Goal: Task Accomplishment & Management: Complete application form

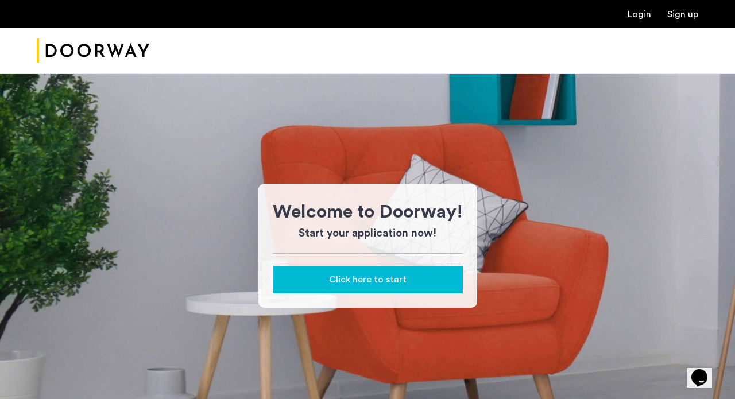
click at [342, 277] on span "Click here to start" at bounding box center [368, 280] width 78 height 14
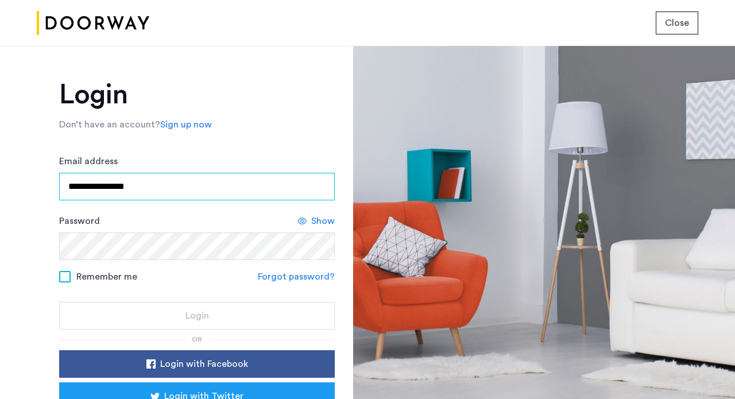
type input "**********"
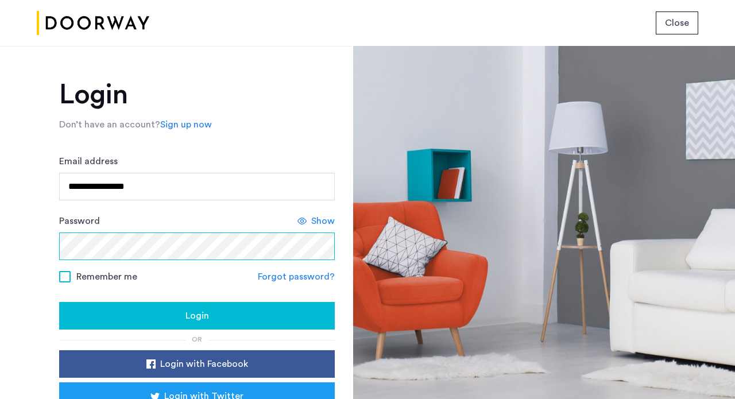
click at [302, 219] on div "Password Show" at bounding box center [197, 237] width 276 height 46
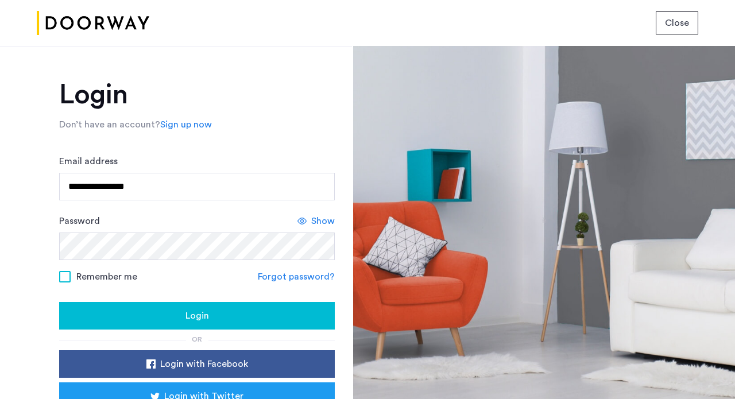
click at [302, 219] on icon at bounding box center [301, 221] width 9 height 9
click at [63, 279] on span at bounding box center [64, 276] width 11 height 11
click at [179, 317] on div "Login" at bounding box center [196, 316] width 257 height 14
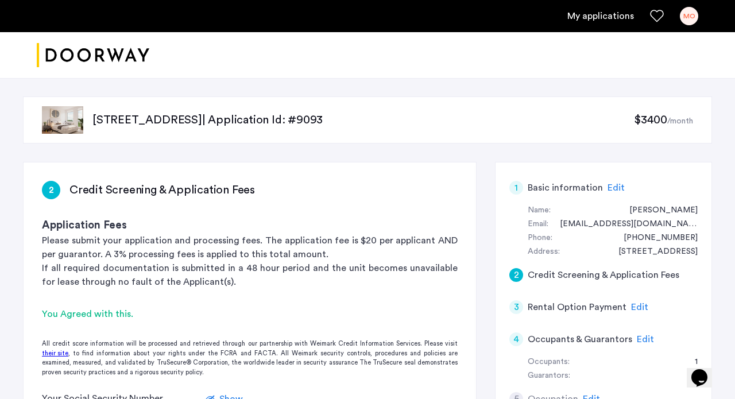
click at [613, 187] on span "Edit" at bounding box center [616, 187] width 17 height 9
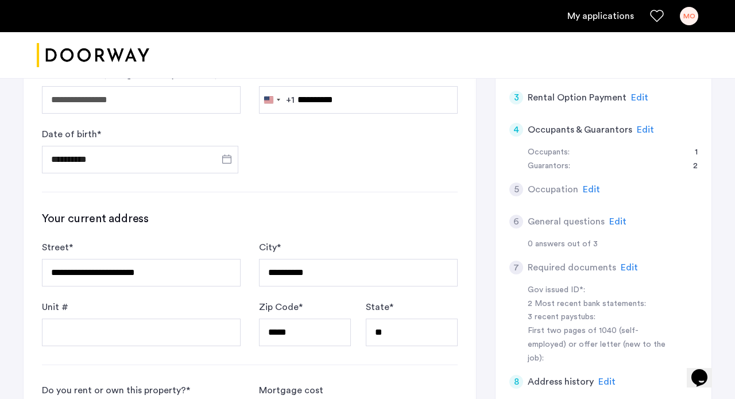
scroll to position [219, 0]
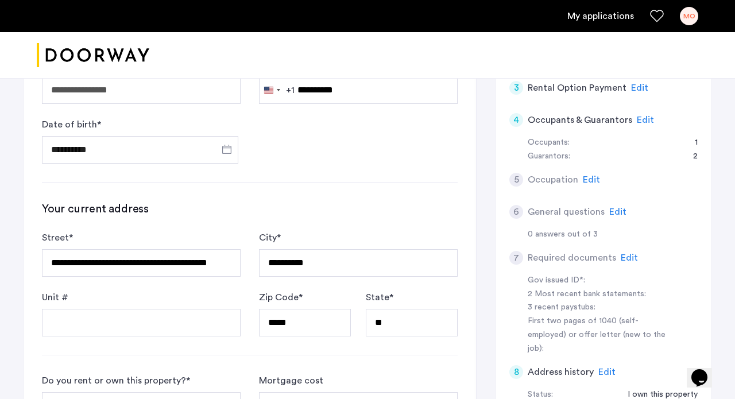
type input "**********"
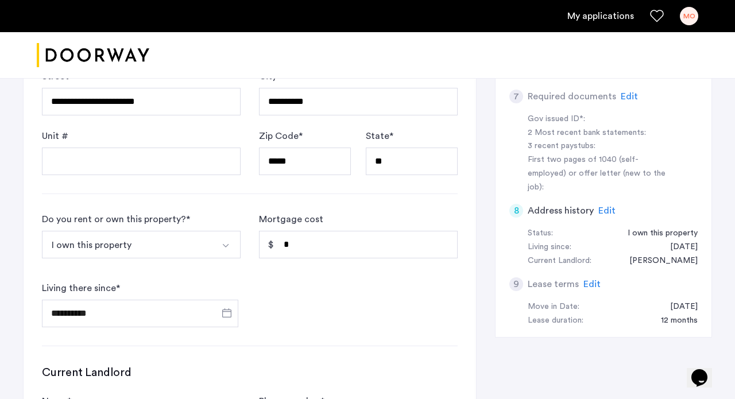
scroll to position [396, 0]
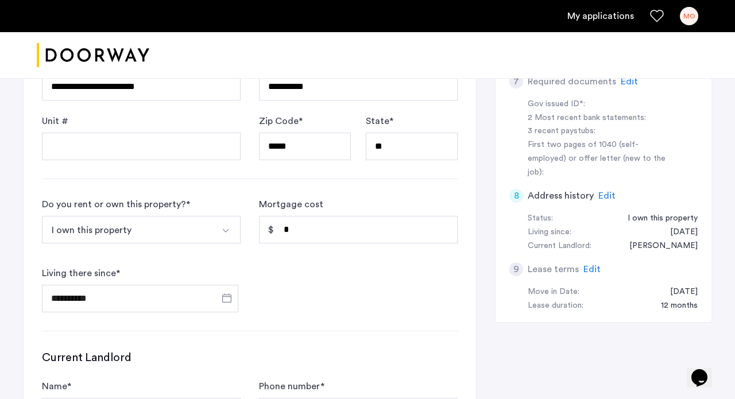
click at [163, 233] on button "I own this property" at bounding box center [128, 230] width 172 height 28
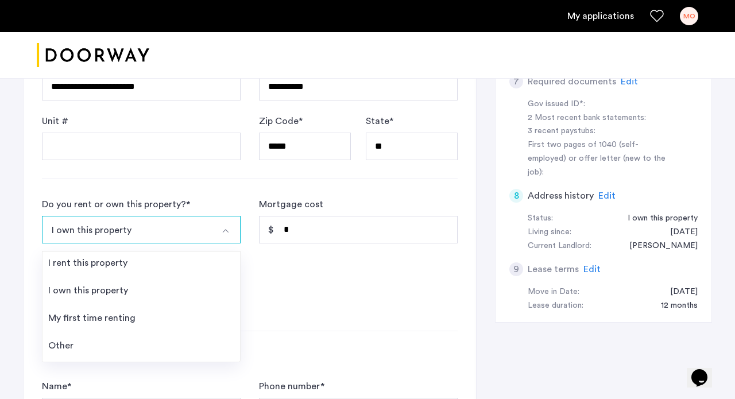
click at [161, 229] on button "I own this property" at bounding box center [128, 230] width 172 height 28
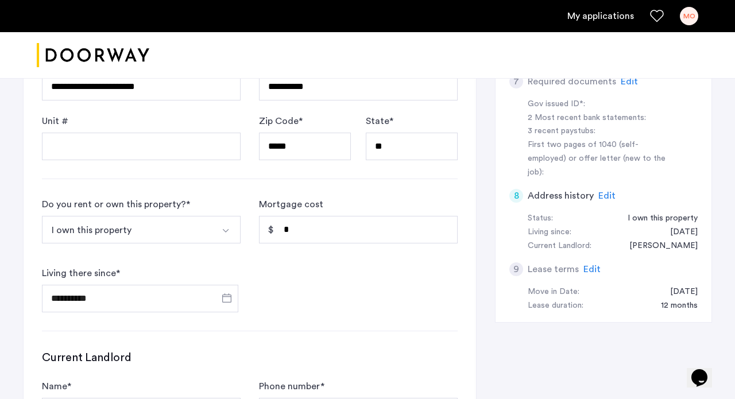
click at [161, 229] on button "I own this property" at bounding box center [128, 230] width 172 height 28
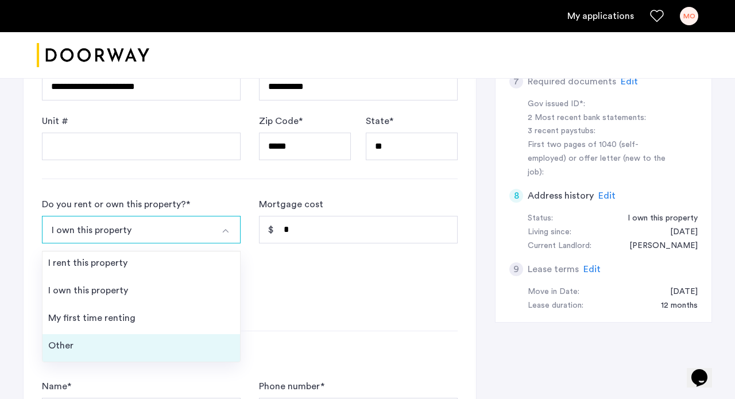
click at [87, 350] on li "Other" at bounding box center [141, 348] width 198 height 28
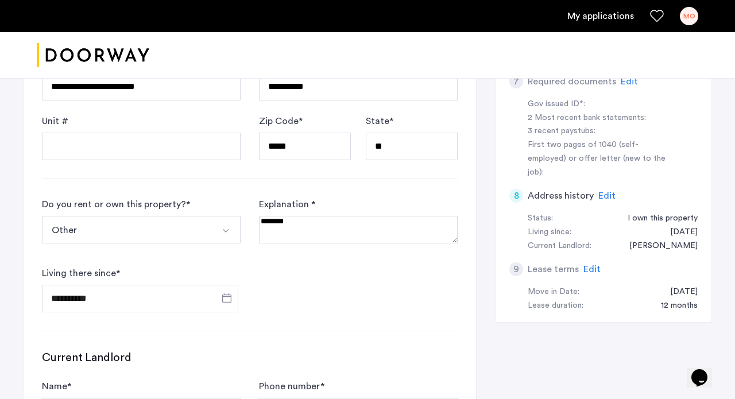
click at [352, 236] on textarea at bounding box center [358, 230] width 199 height 28
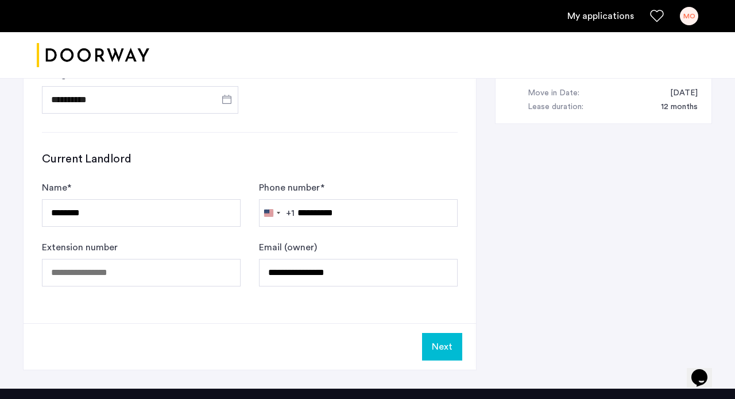
scroll to position [596, 0]
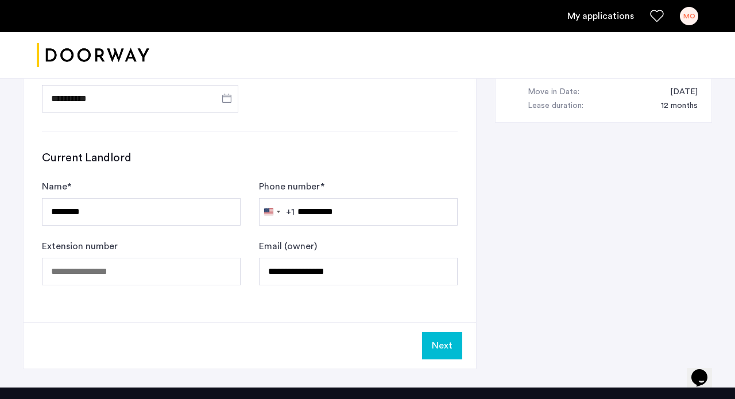
type textarea "**********"
type input "*"
type input "***"
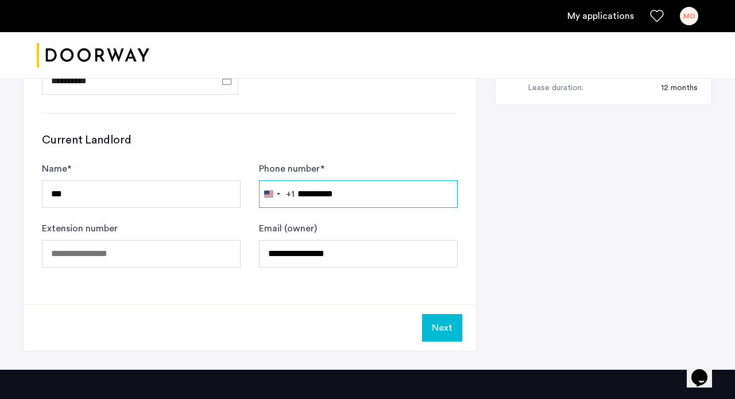
scroll to position [614, 0]
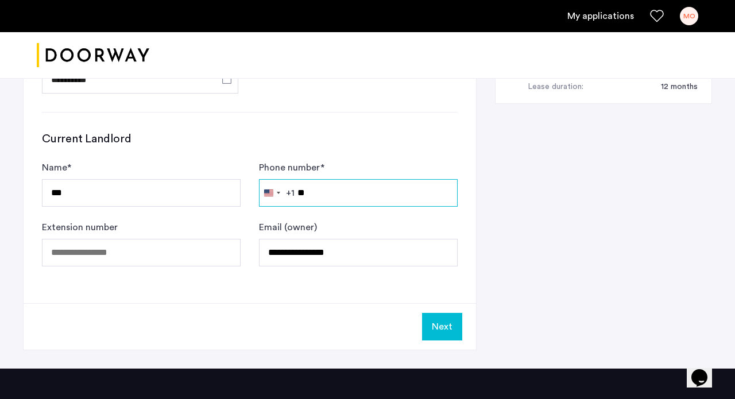
type input "*"
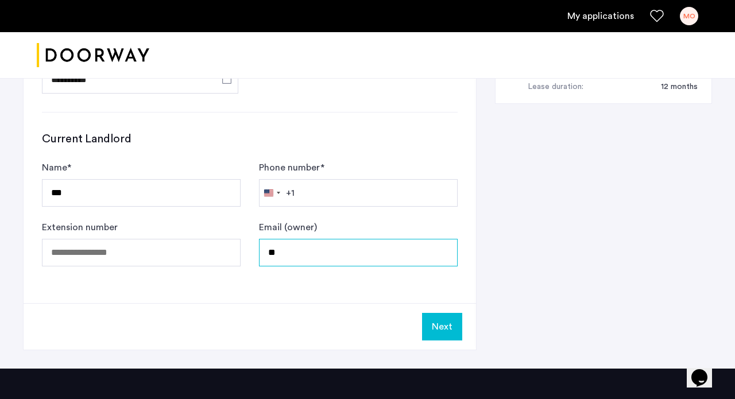
type input "*"
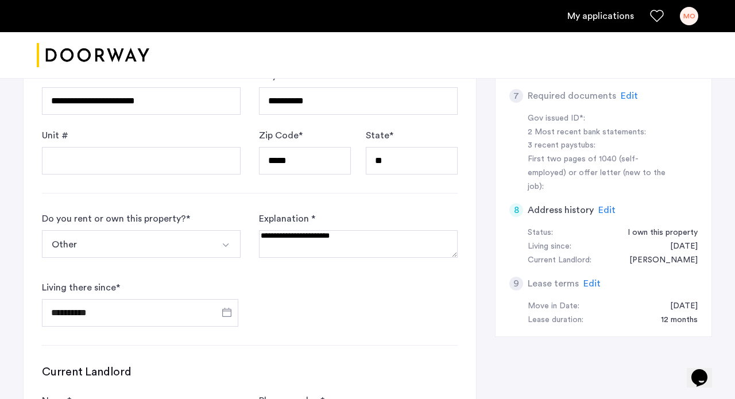
scroll to position [384, 0]
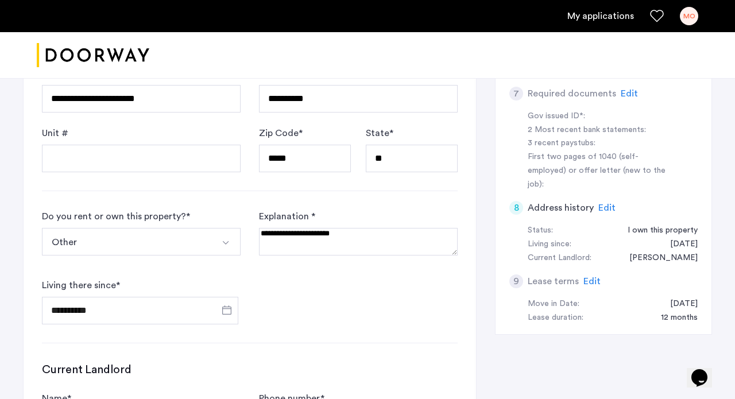
type input "**********"
click at [606, 203] on span "Edit" at bounding box center [606, 207] width 17 height 9
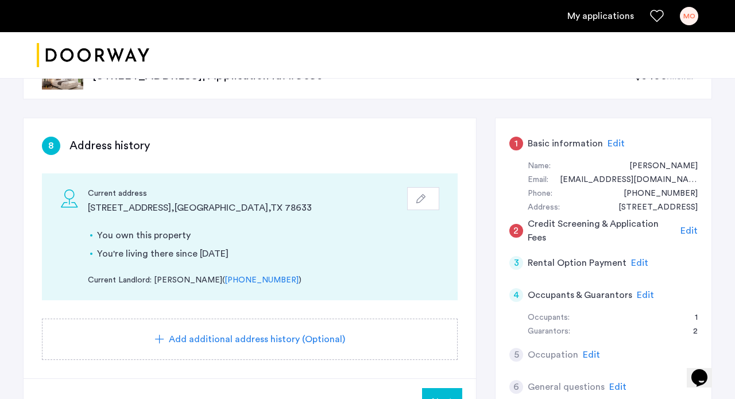
scroll to position [40, 0]
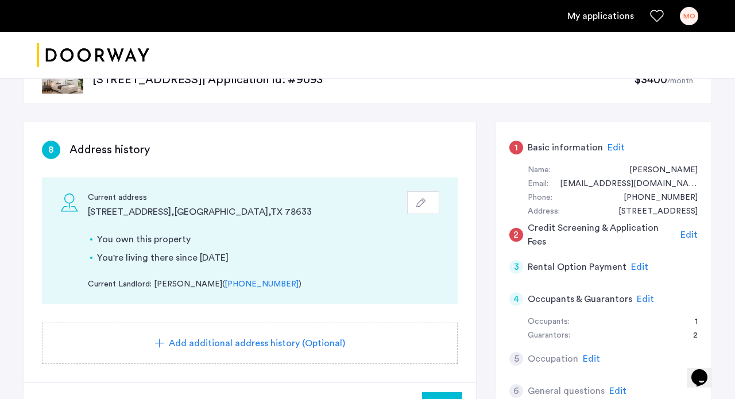
click at [192, 212] on div "405 Highland Bluff Drive , Georgetown , TX 78633" at bounding box center [246, 212] width 317 height 14
click at [422, 203] on icon "button" at bounding box center [420, 202] width 9 height 9
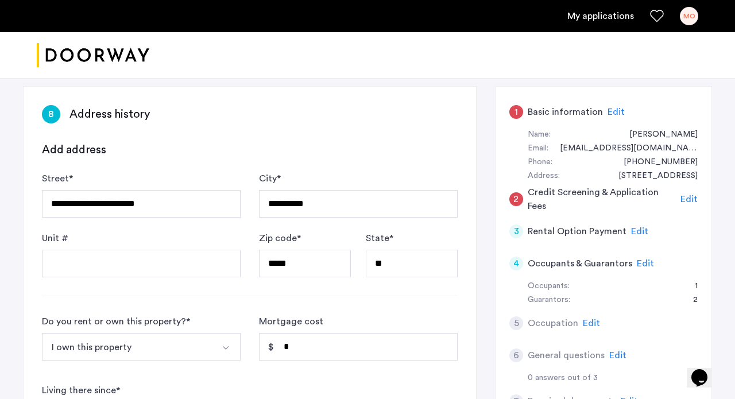
scroll to position [74, 0]
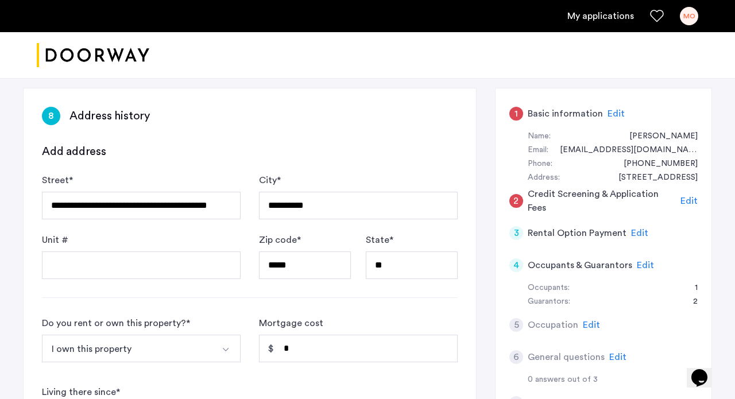
type input "**********"
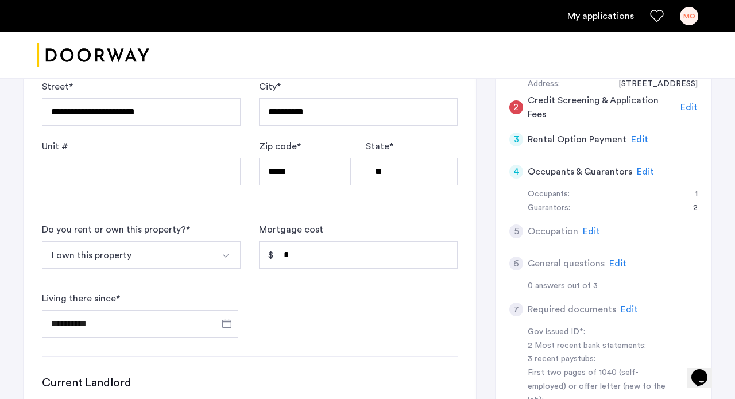
scroll to position [172, 0]
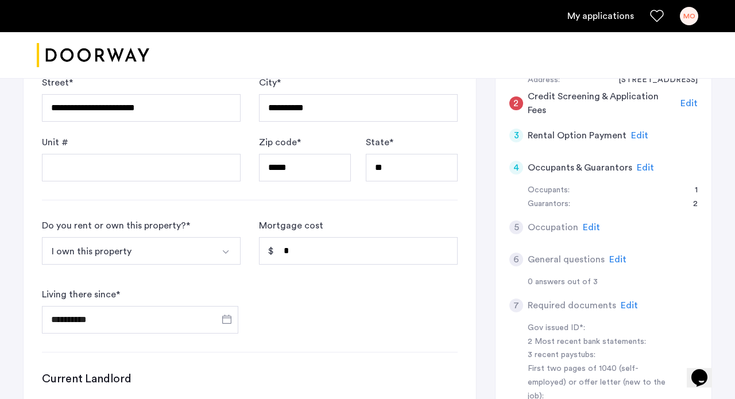
click at [226, 252] on img "Select option" at bounding box center [225, 252] width 9 height 9
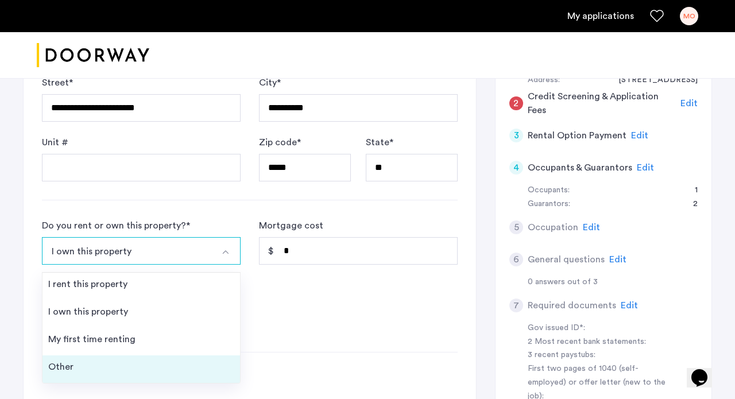
click at [101, 368] on li "Other" at bounding box center [141, 369] width 198 height 28
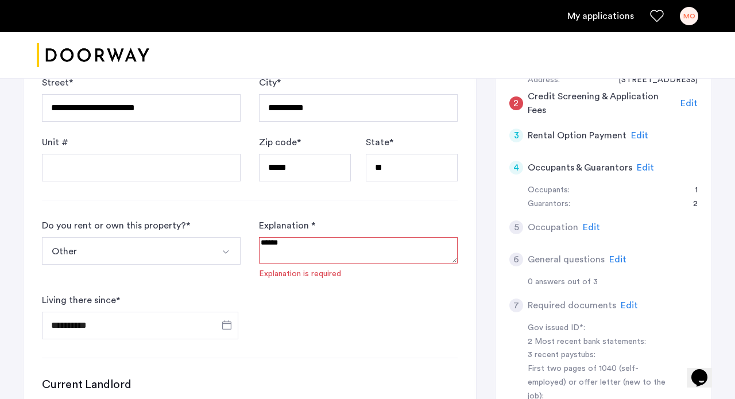
click at [289, 254] on textarea at bounding box center [358, 250] width 199 height 26
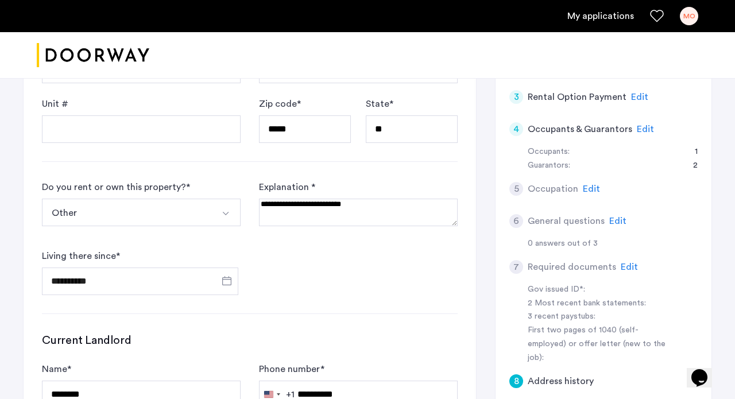
scroll to position [215, 0]
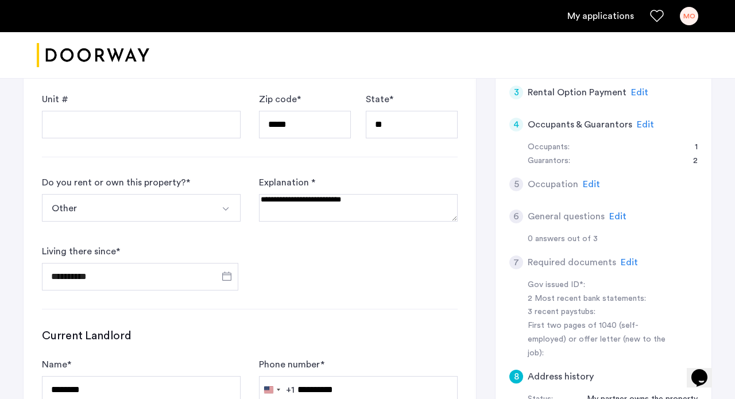
type textarea "**********"
click at [177, 273] on input "**********" at bounding box center [140, 277] width 196 height 28
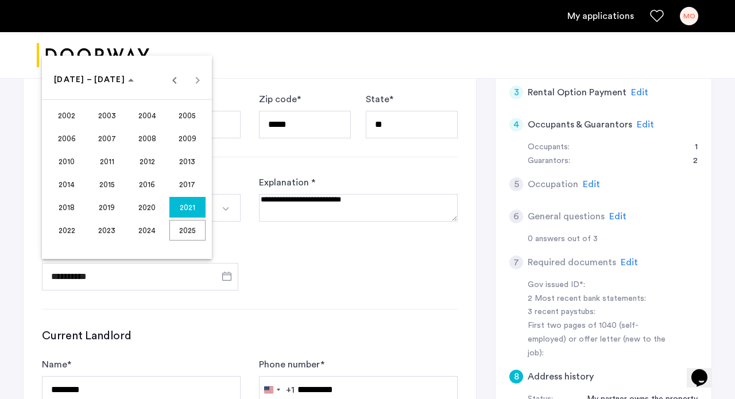
click at [227, 277] on div at bounding box center [367, 199] width 735 height 399
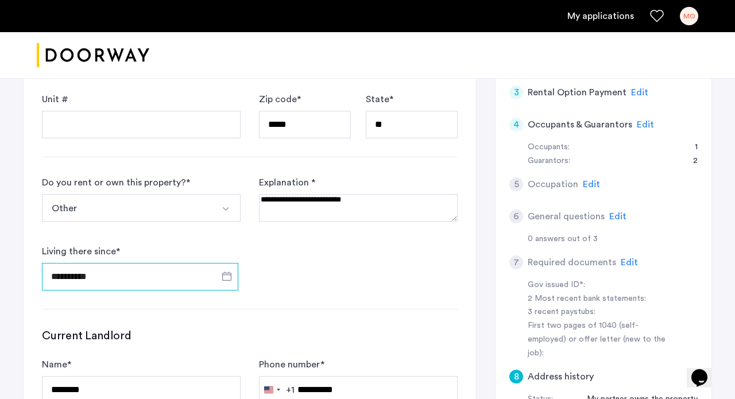
click at [103, 279] on input "**********" at bounding box center [140, 277] width 196 height 28
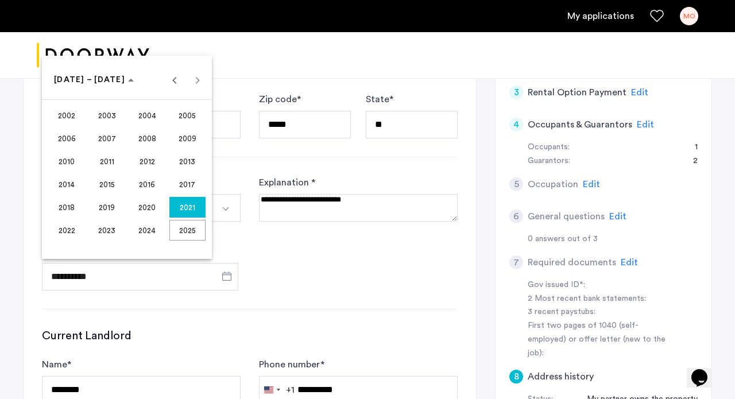
click at [103, 279] on div at bounding box center [367, 199] width 735 height 399
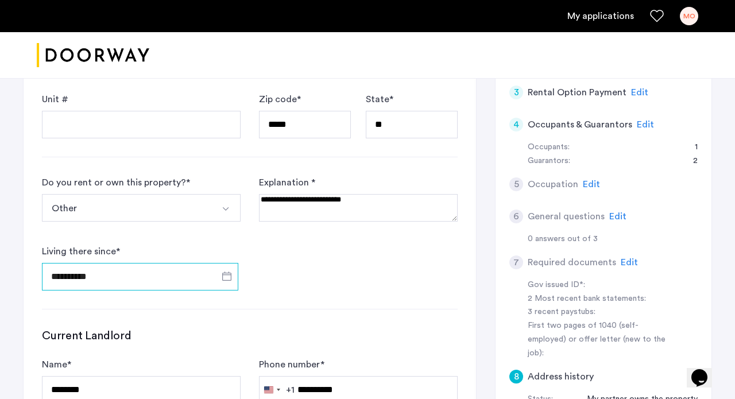
click at [103, 279] on input "**********" at bounding box center [140, 277] width 196 height 28
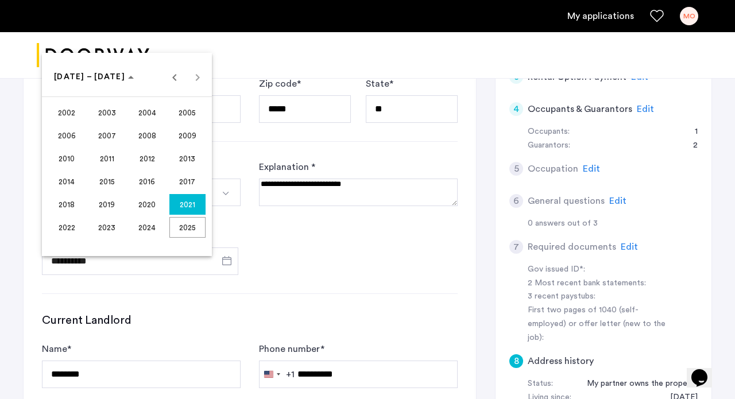
scroll to position [218, 0]
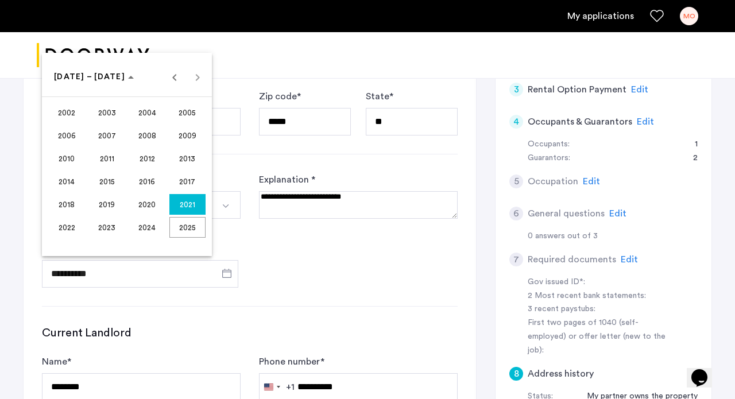
click at [195, 78] on div "2002 to 2025 2002 – 2025" at bounding box center [127, 76] width 164 height 23
click at [173, 77] on span "Previous 24 years" at bounding box center [174, 76] width 23 height 23
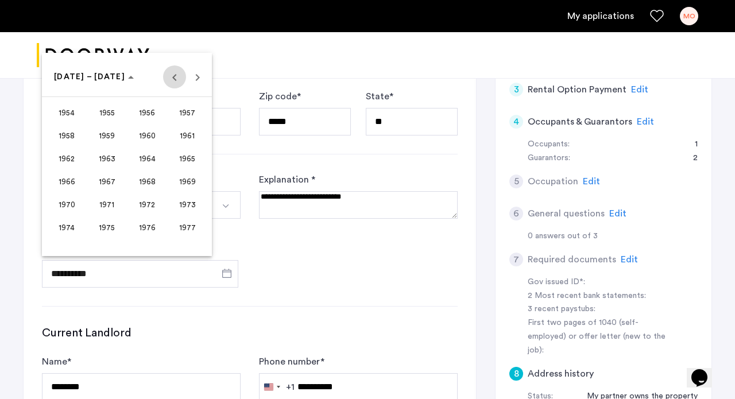
click at [173, 78] on span "Previous 24 years" at bounding box center [174, 76] width 23 height 23
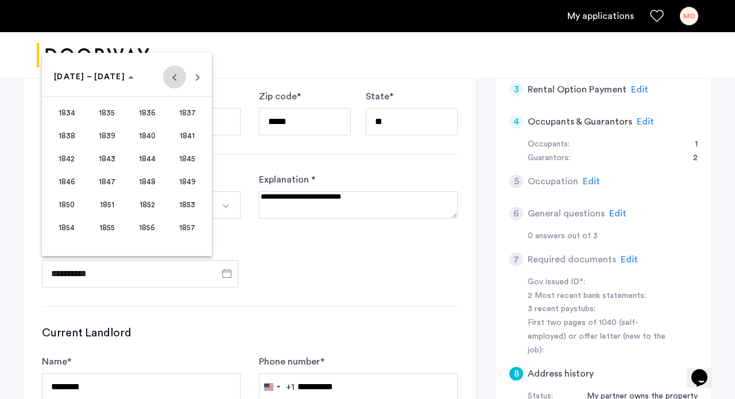
click at [173, 78] on span "Previous 24 years" at bounding box center [174, 76] width 23 height 23
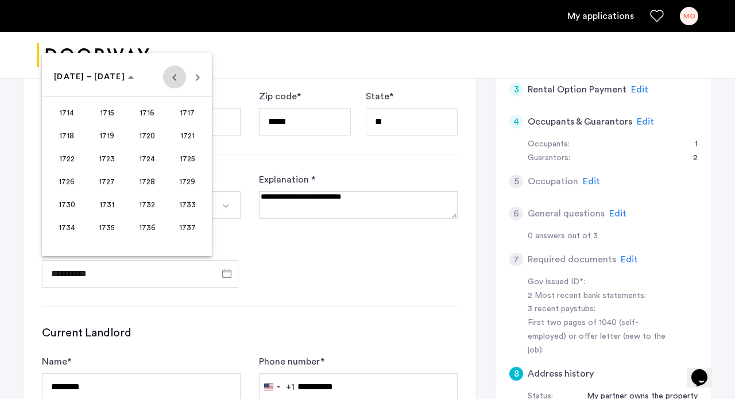
click at [173, 78] on span "Previous 24 years" at bounding box center [174, 76] width 23 height 23
click at [197, 78] on span "Next 24 years" at bounding box center [197, 76] width 23 height 23
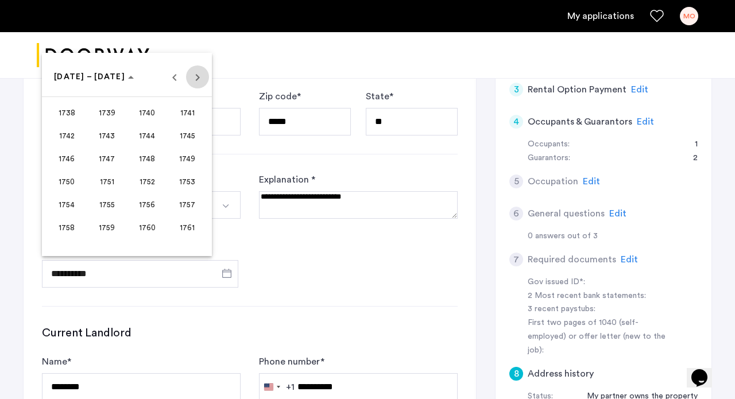
click at [197, 78] on span "Next 24 years" at bounding box center [197, 76] width 23 height 23
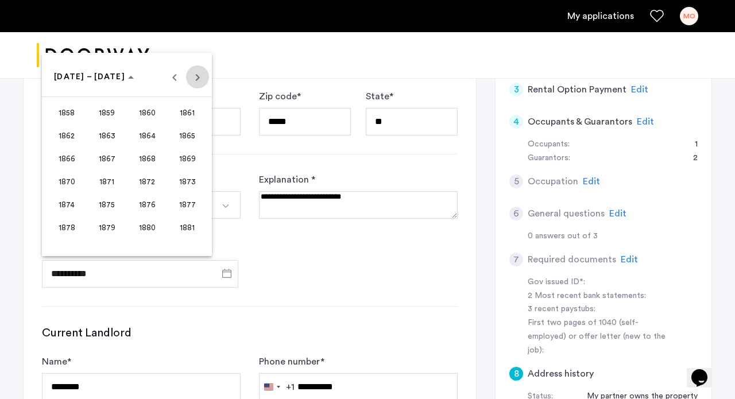
click at [197, 79] on span "Next 24 years" at bounding box center [197, 76] width 23 height 23
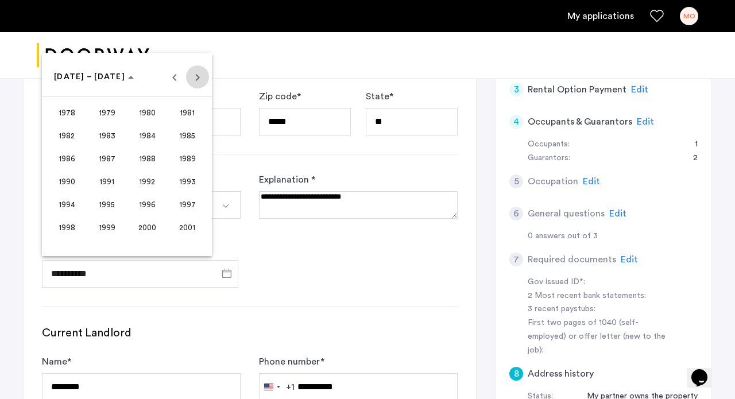
click at [197, 79] on span "Next 24 years" at bounding box center [197, 76] width 23 height 23
click at [197, 79] on div "2002 to 2025 2002 – 2025" at bounding box center [127, 76] width 164 height 23
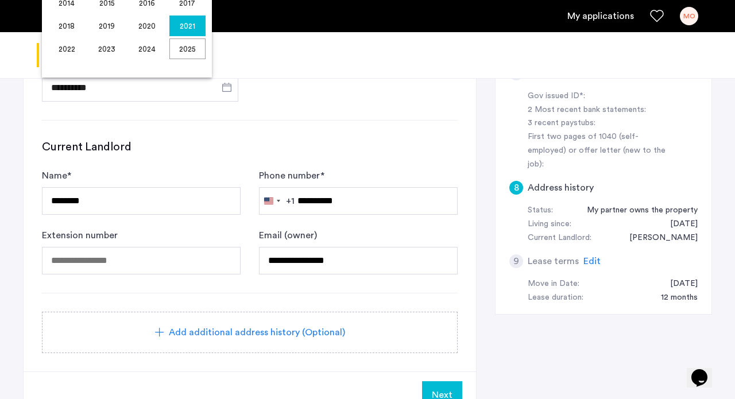
scroll to position [405, 0]
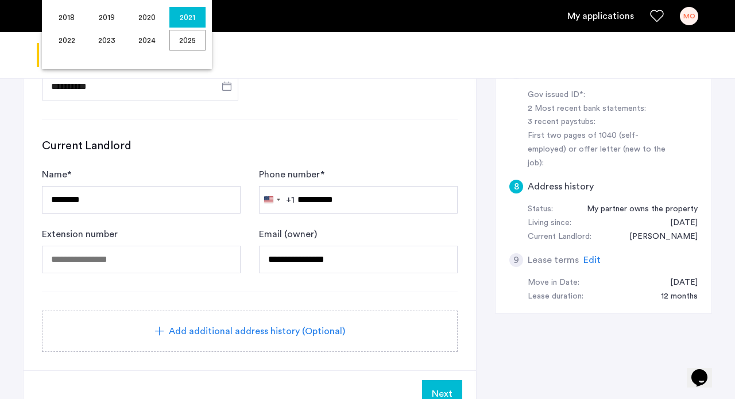
click at [354, 199] on div at bounding box center [367, 199] width 735 height 399
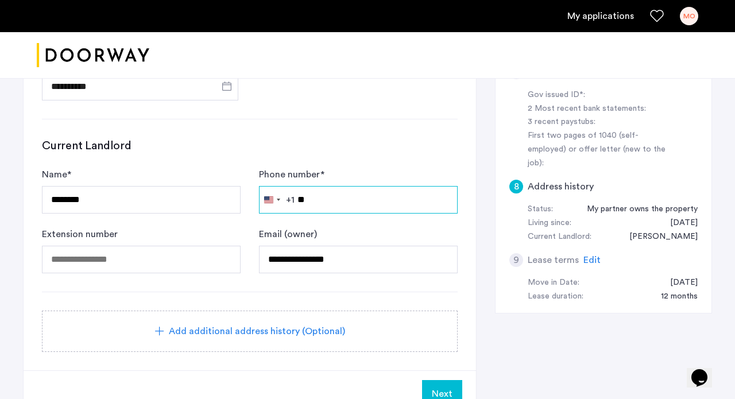
type input "*"
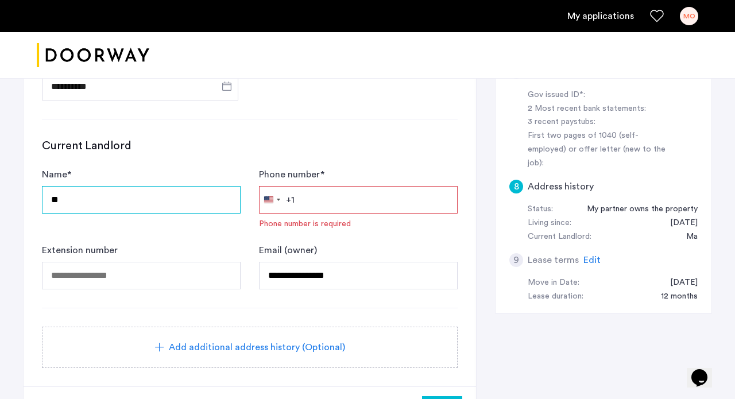
type input "*"
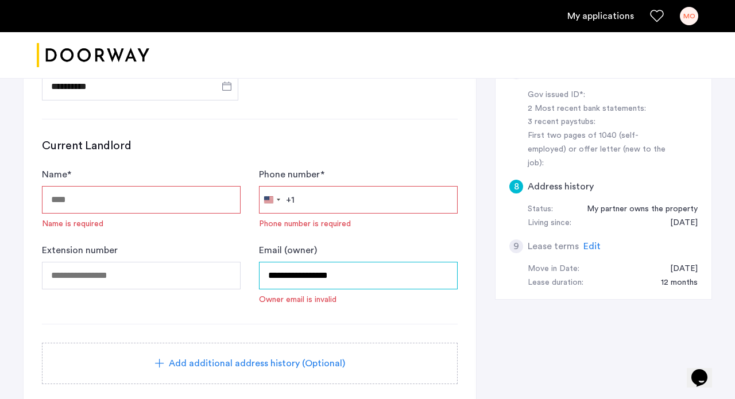
click at [361, 279] on input "**********" at bounding box center [358, 276] width 199 height 28
drag, startPoint x: 361, startPoint y: 279, endPoint x: 308, endPoint y: 276, distance: 53.5
click at [308, 276] on input "**********" at bounding box center [358, 276] width 199 height 28
click at [519, 203] on div "Status: My partner owns the property Living since: 06/10/2021" at bounding box center [603, 217] width 188 height 28
click at [327, 273] on input "*********" at bounding box center [358, 276] width 199 height 28
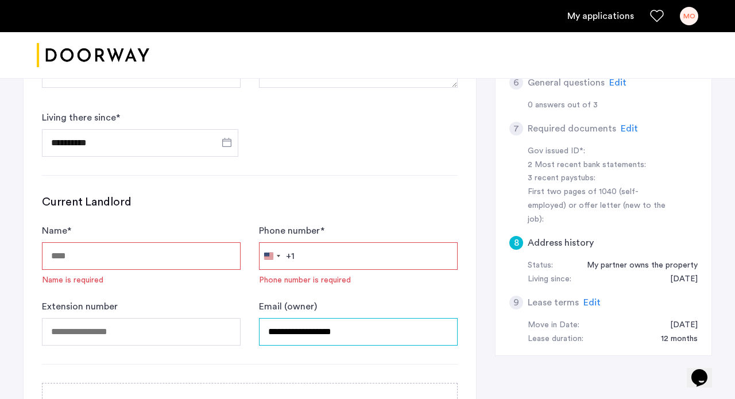
scroll to position [349, 0]
type input "**********"
click at [594, 297] on span "Edit" at bounding box center [591, 301] width 17 height 9
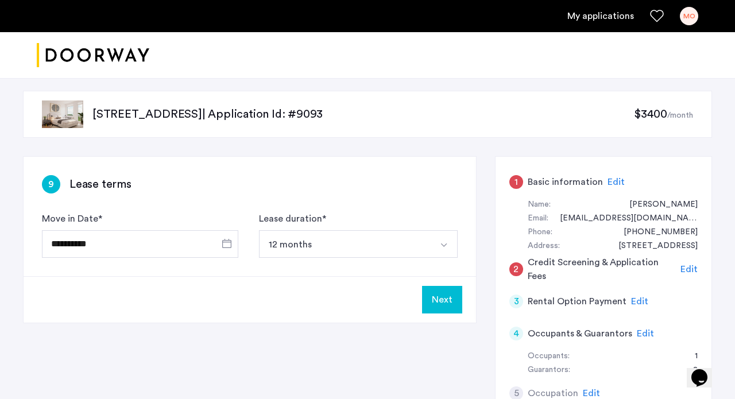
scroll to position [9, 0]
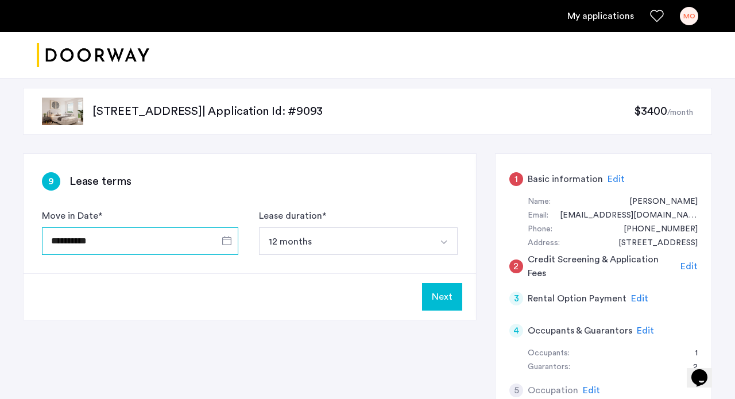
click at [109, 241] on input "**********" at bounding box center [140, 241] width 196 height 28
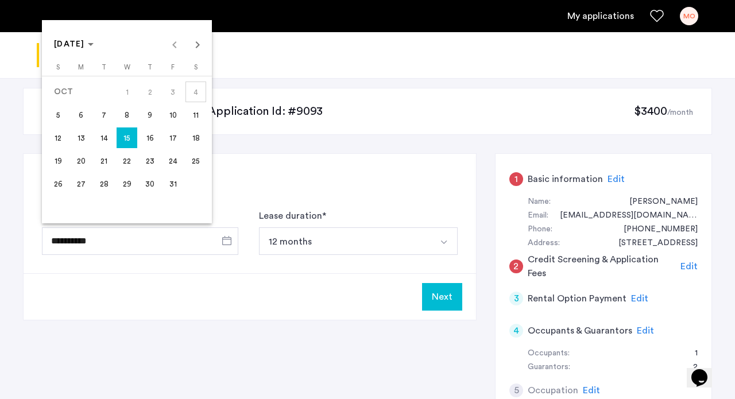
drag, startPoint x: 109, startPoint y: 241, endPoint x: 153, endPoint y: 300, distance: 74.0
click at [153, 300] on div at bounding box center [367, 199] width 735 height 399
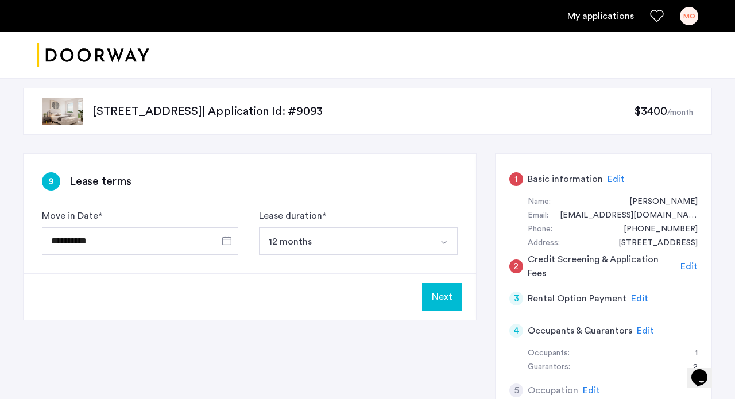
click at [327, 245] on button "12 months" at bounding box center [345, 241] width 172 height 28
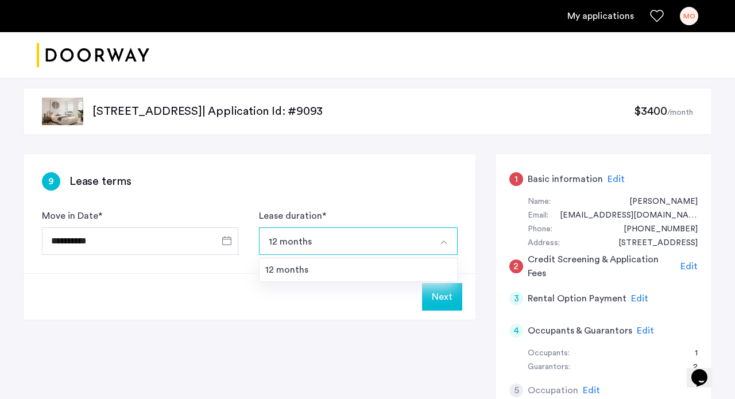
click at [443, 245] on img "Select option" at bounding box center [443, 242] width 9 height 9
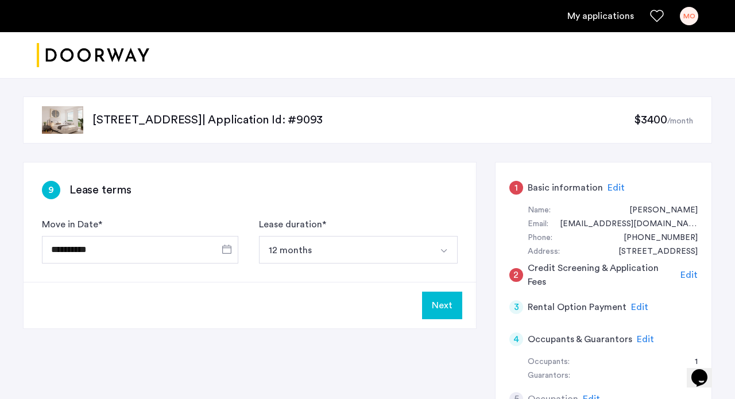
scroll to position [0, 0]
click at [442, 310] on button "Next" at bounding box center [442, 306] width 40 height 28
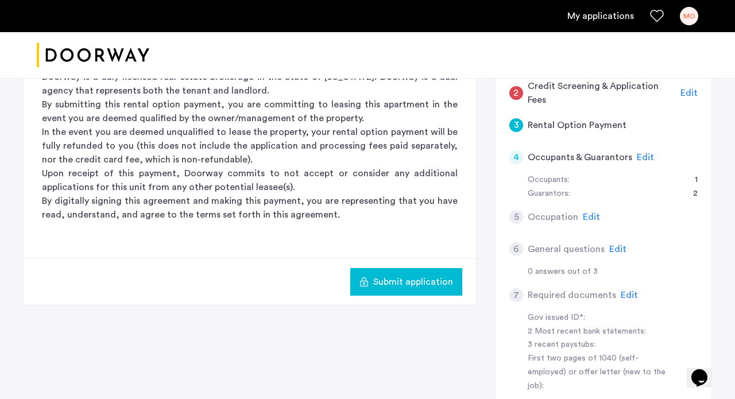
scroll to position [179, 0]
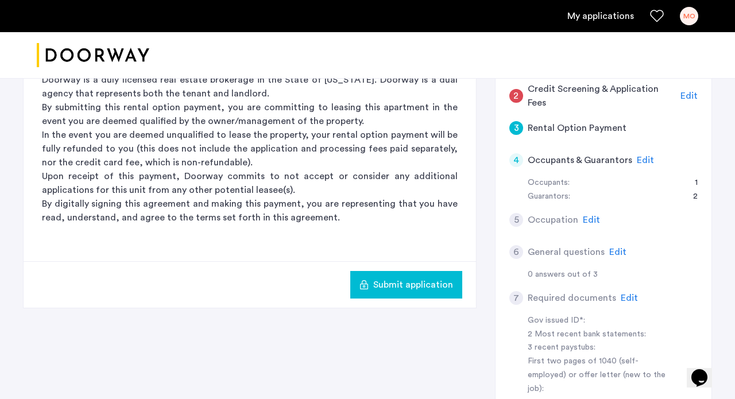
click at [606, 13] on link "My applications" at bounding box center [600, 16] width 67 height 14
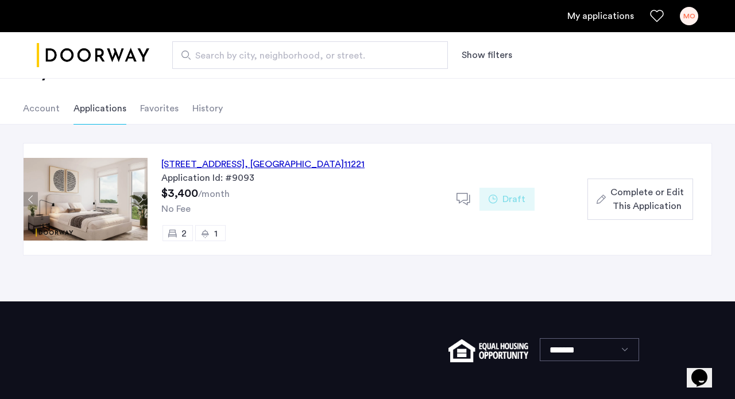
scroll to position [42, 0]
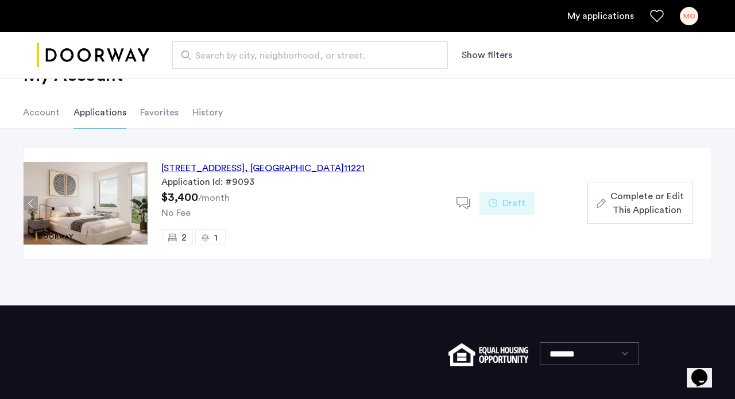
click at [623, 206] on span "Complete or Edit This Application" at bounding box center [647, 204] width 74 height 28
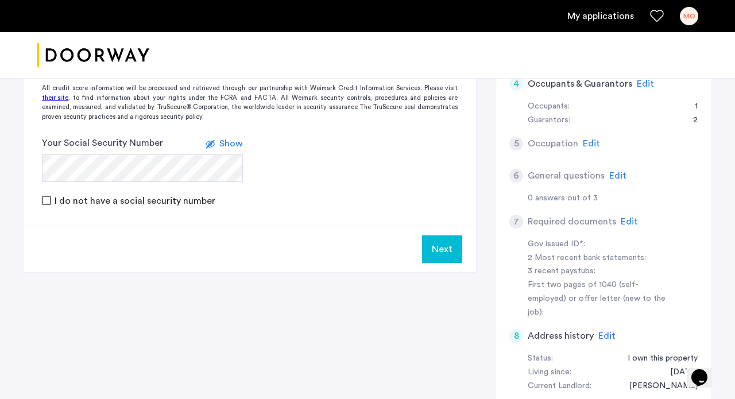
scroll to position [252, 0]
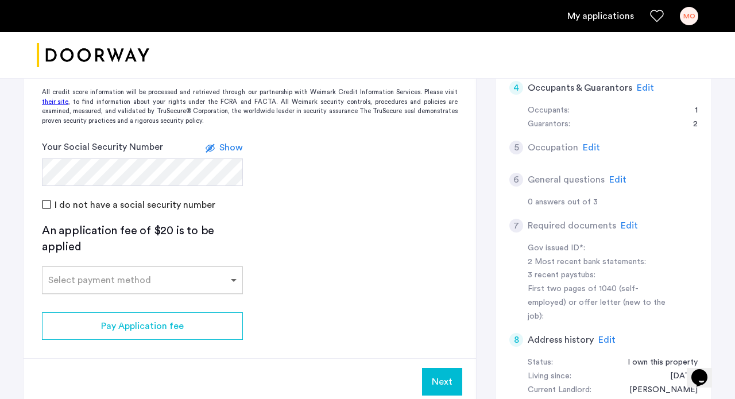
click at [234, 277] on span at bounding box center [235, 280] width 14 height 14
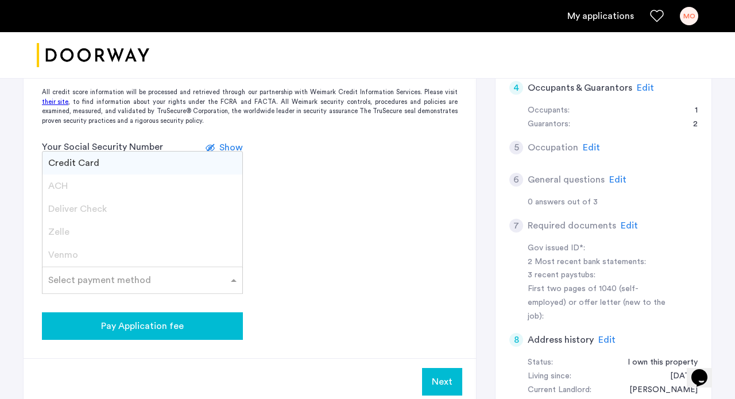
click at [185, 328] on div "Pay Application fee" at bounding box center [142, 326] width 183 height 14
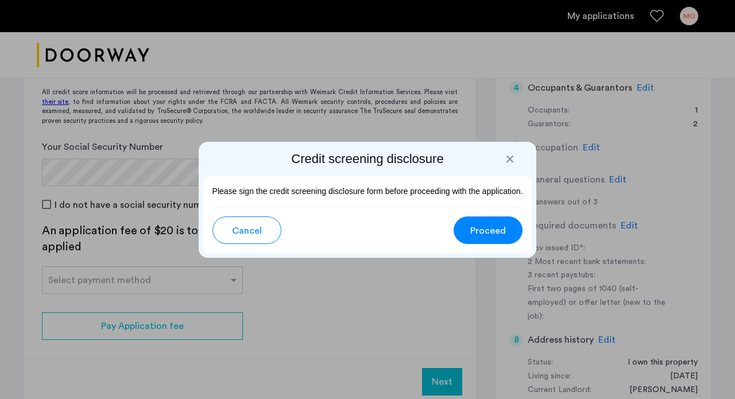
click at [481, 230] on span "Proceed" at bounding box center [488, 231] width 36 height 14
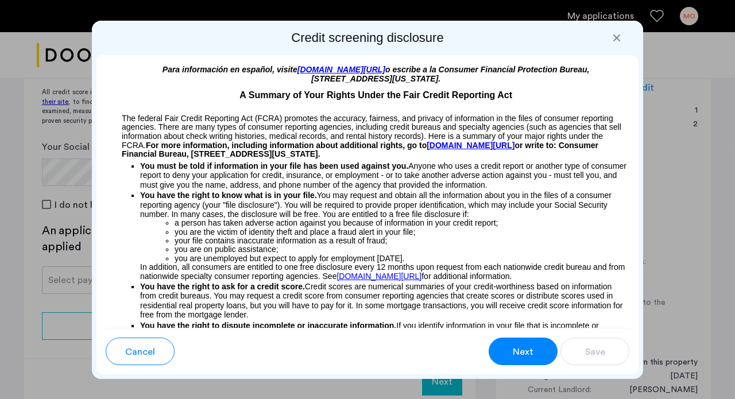
click at [524, 353] on span "Next" at bounding box center [523, 352] width 21 height 14
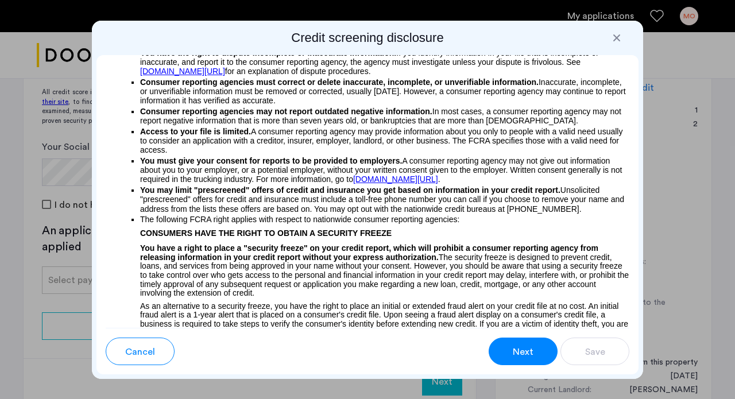
click at [524, 353] on span "Next" at bounding box center [523, 352] width 21 height 14
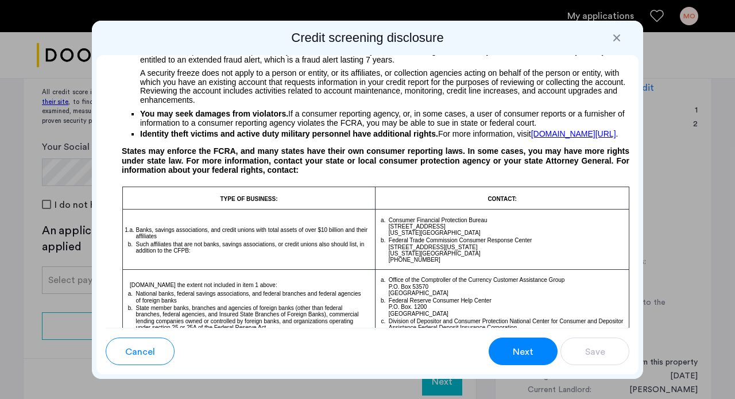
click at [524, 353] on span "Next" at bounding box center [523, 352] width 21 height 14
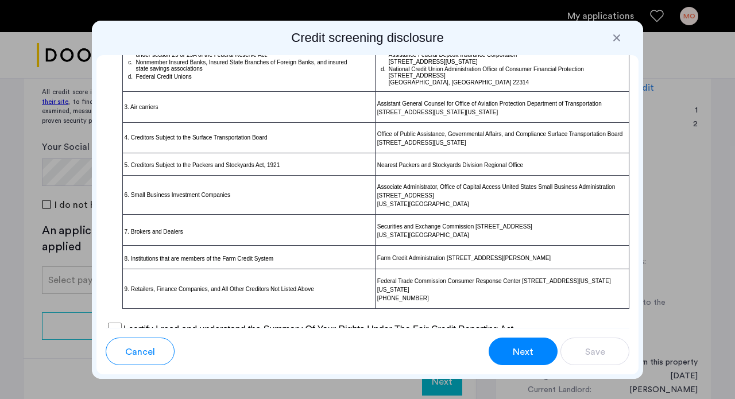
click at [524, 351] on span "Next" at bounding box center [523, 352] width 21 height 14
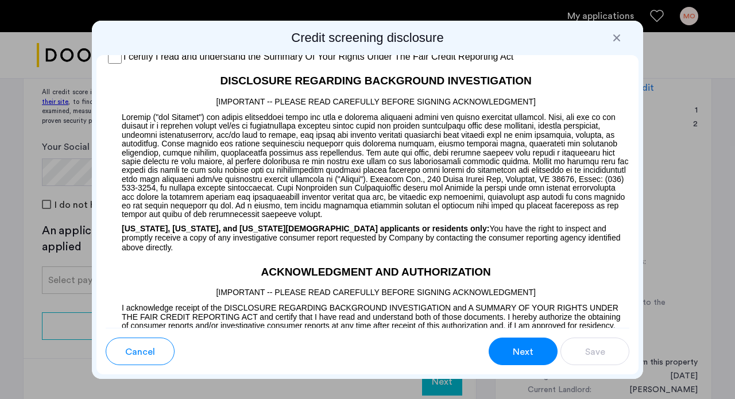
click at [524, 351] on span "Next" at bounding box center [523, 352] width 21 height 14
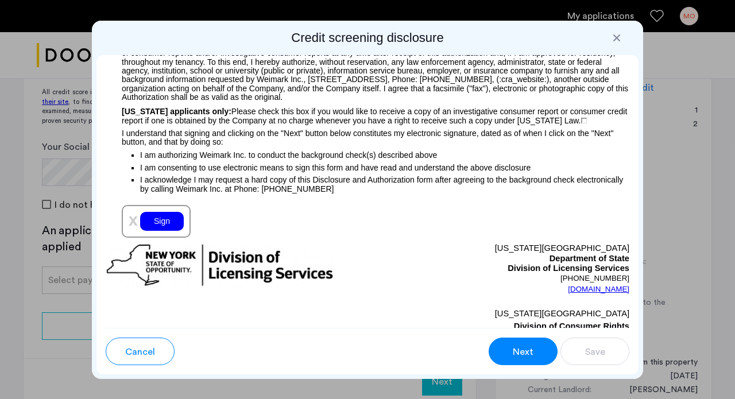
click at [163, 231] on div "Sign" at bounding box center [162, 221] width 44 height 19
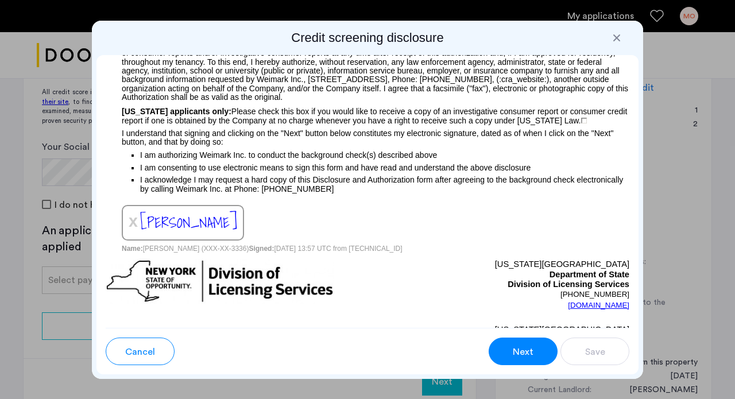
click at [525, 349] on span "Next" at bounding box center [523, 352] width 21 height 14
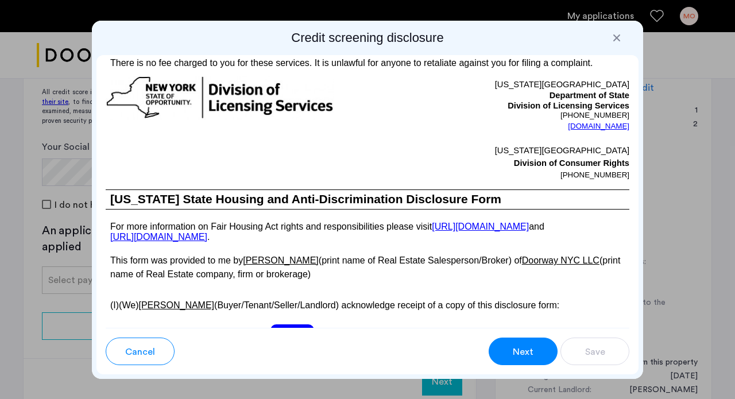
scroll to position [2108, 0]
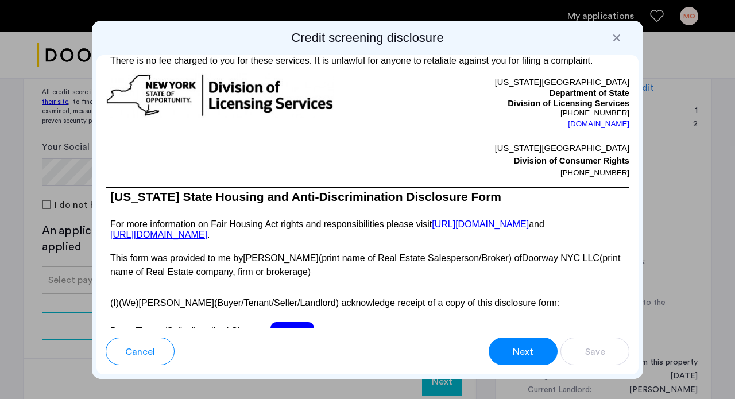
click at [522, 351] on span "Next" at bounding box center [523, 352] width 21 height 14
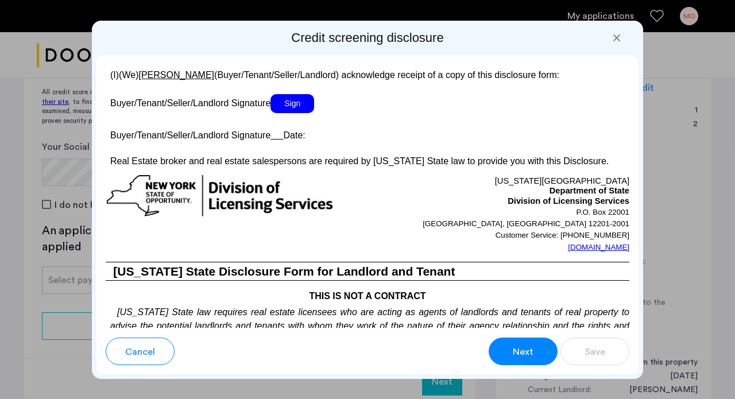
scroll to position [2335, 0]
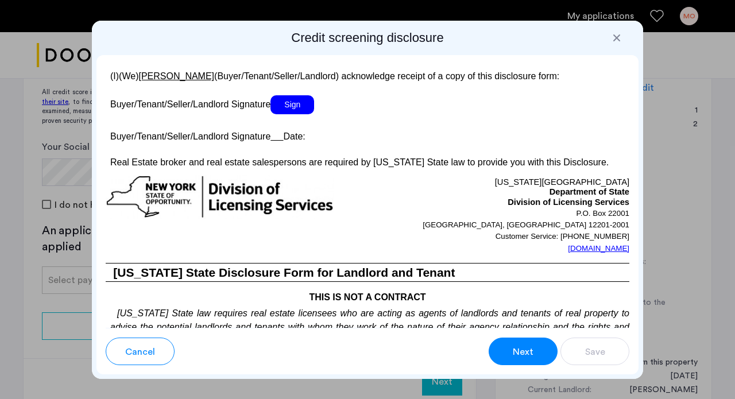
click at [464, 169] on p "Real Estate broker and real estate salespersons are required by New York State …" at bounding box center [368, 163] width 524 height 14
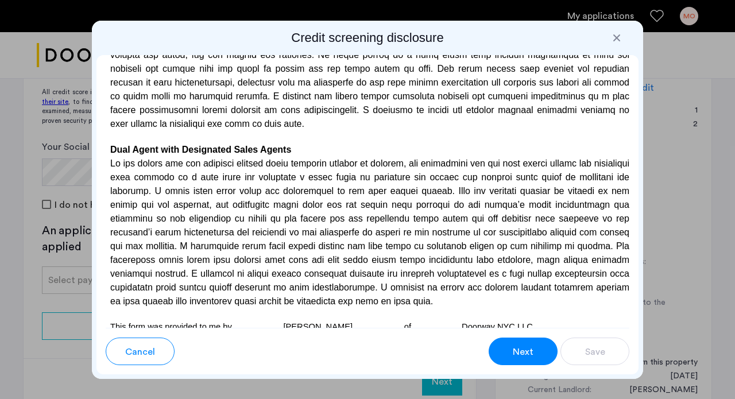
scroll to position [3197, 0]
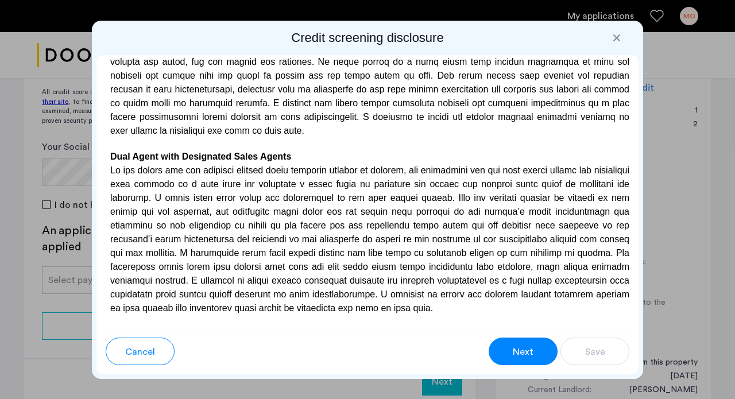
click at [529, 349] on span "Next" at bounding box center [523, 352] width 21 height 14
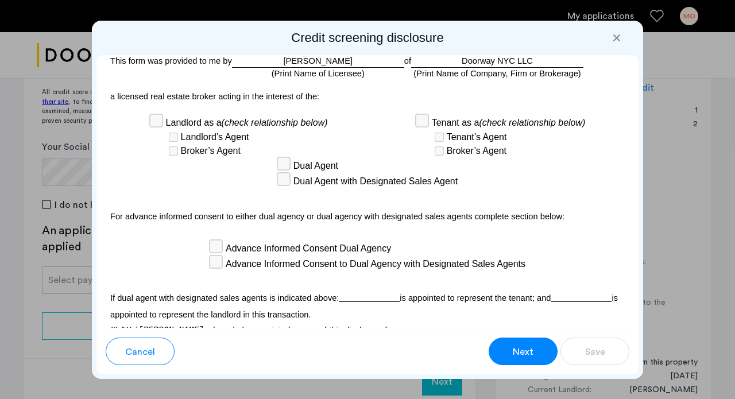
scroll to position [0, 0]
click at [521, 347] on span "Next" at bounding box center [523, 352] width 21 height 14
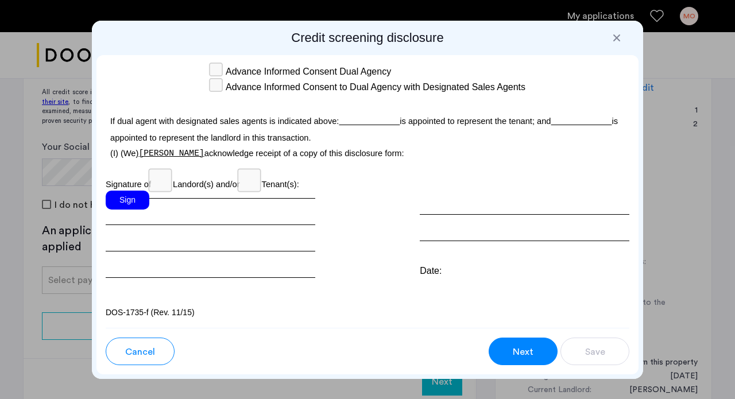
click at [524, 351] on span "Next" at bounding box center [523, 352] width 21 height 14
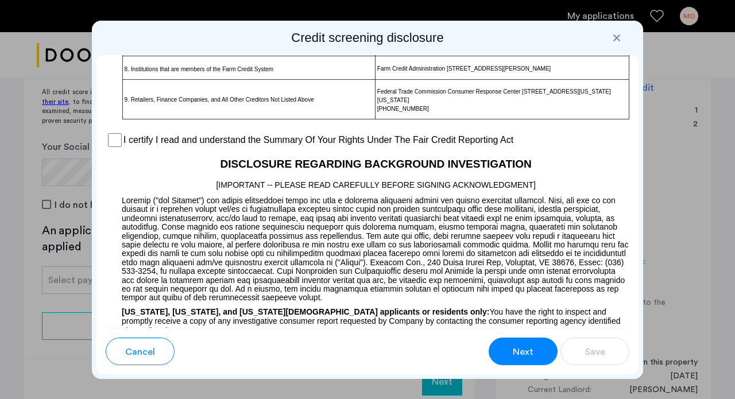
click at [524, 351] on span "Next" at bounding box center [523, 352] width 21 height 14
click at [513, 351] on span "Next" at bounding box center [523, 352] width 21 height 14
click at [529, 350] on span "Next" at bounding box center [523, 352] width 21 height 14
click at [514, 349] on span "Next" at bounding box center [523, 352] width 21 height 14
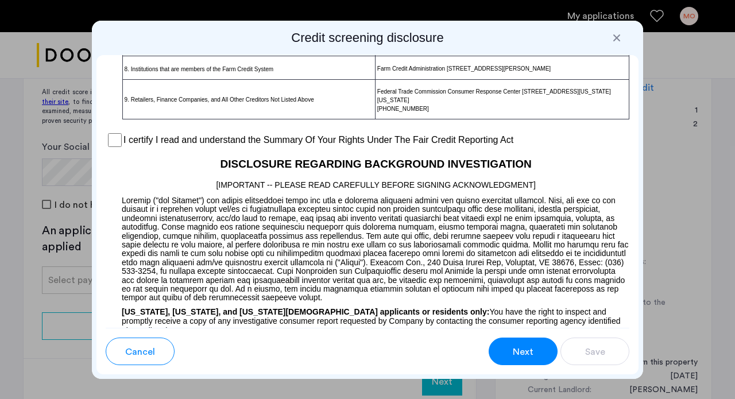
click at [514, 349] on span "Next" at bounding box center [523, 352] width 21 height 14
click at [618, 36] on div at bounding box center [616, 37] width 11 height 11
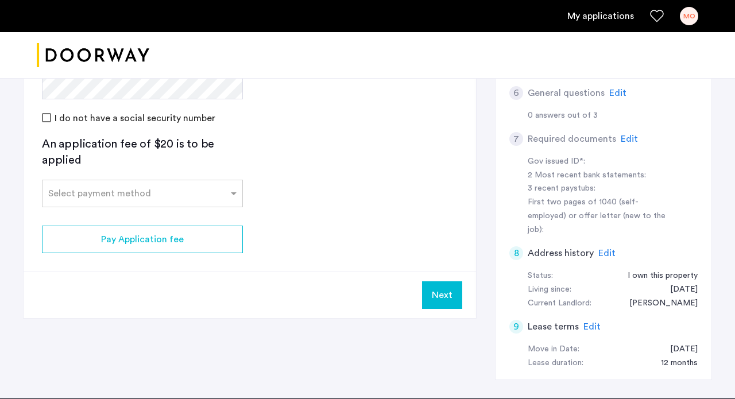
scroll to position [359, 0]
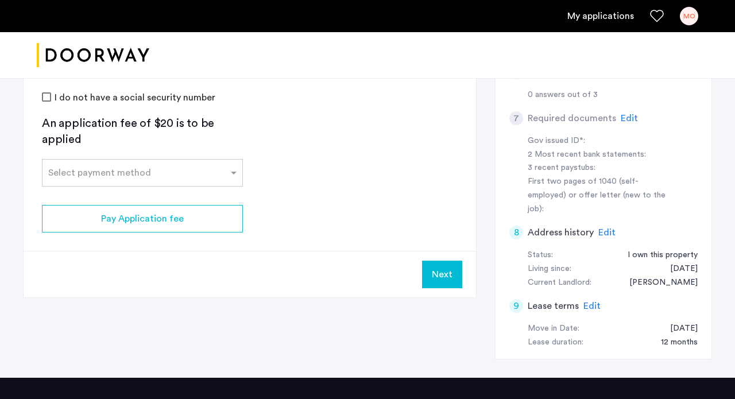
click at [443, 268] on button "Next" at bounding box center [442, 275] width 40 height 28
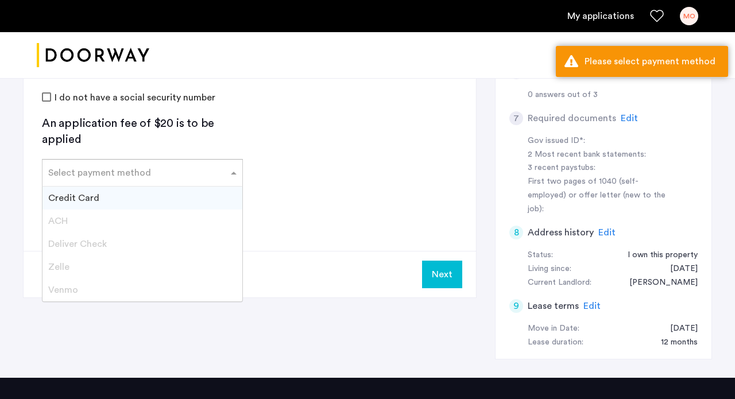
click at [233, 168] on span at bounding box center [235, 173] width 14 height 14
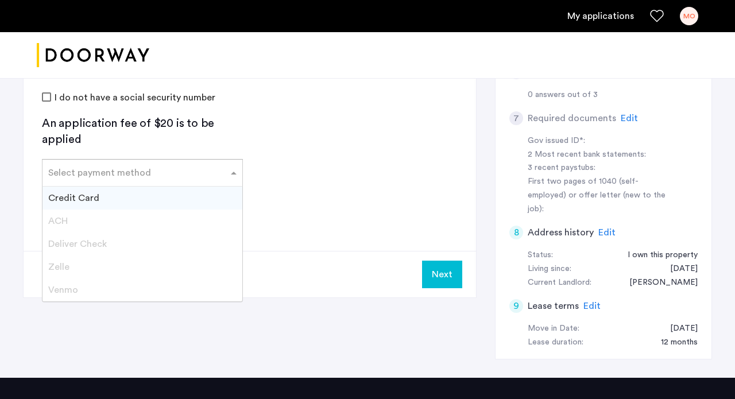
click at [213, 194] on div "Credit Card" at bounding box center [142, 198] width 200 height 23
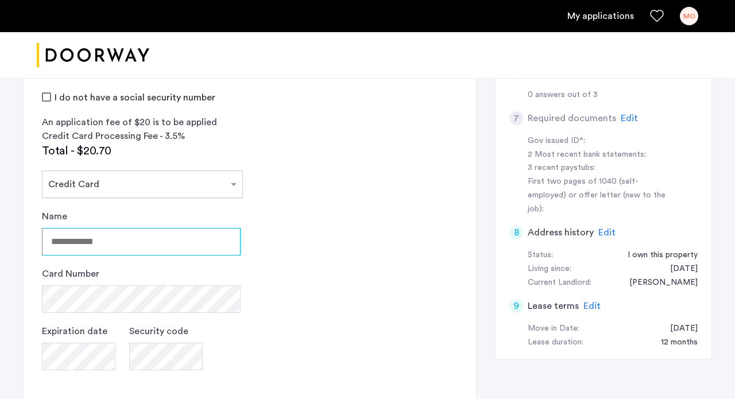
drag, startPoint x: 141, startPoint y: 244, endPoint x: 185, endPoint y: 183, distance: 74.8
click at [185, 183] on app-payment-form "Select payment method × Credit Card Name Card Number Expiration date Security c…" at bounding box center [142, 282] width 201 height 223
type input "**********"
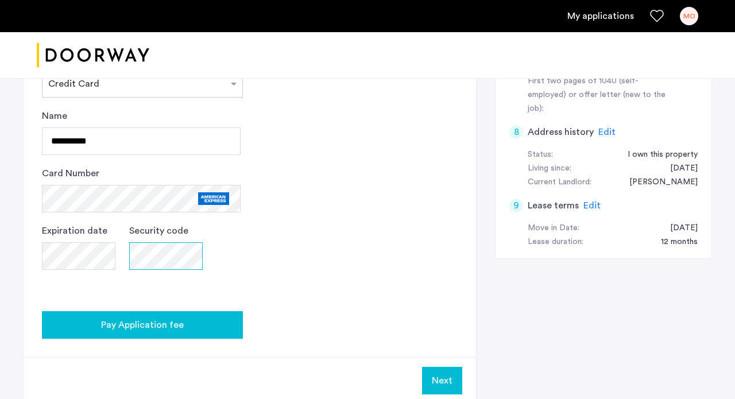
scroll to position [458, 0]
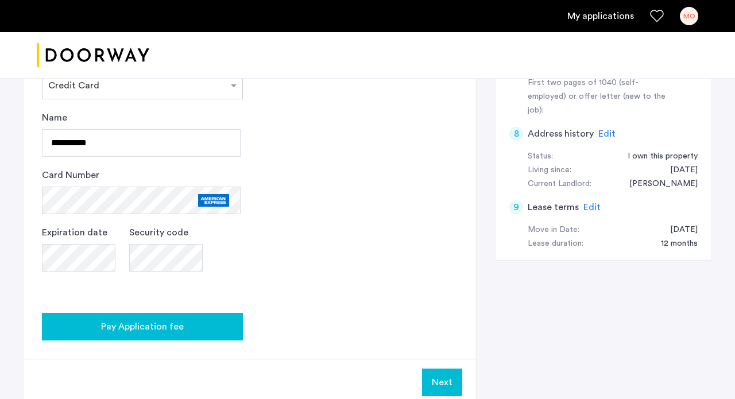
click at [165, 327] on span "Pay Application fee" at bounding box center [142, 327] width 83 height 14
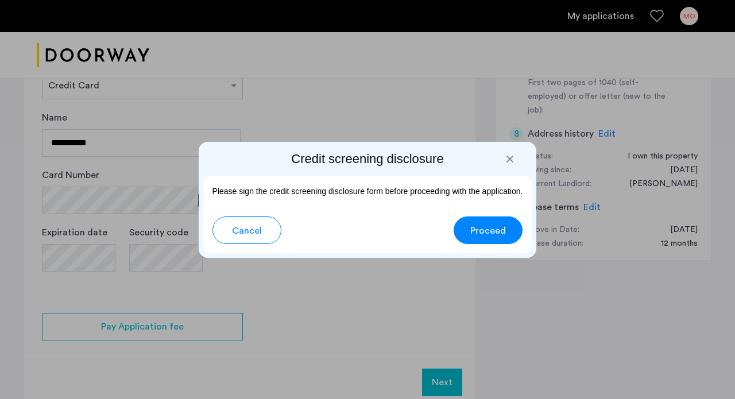
click at [485, 227] on span "Proceed" at bounding box center [488, 231] width 36 height 14
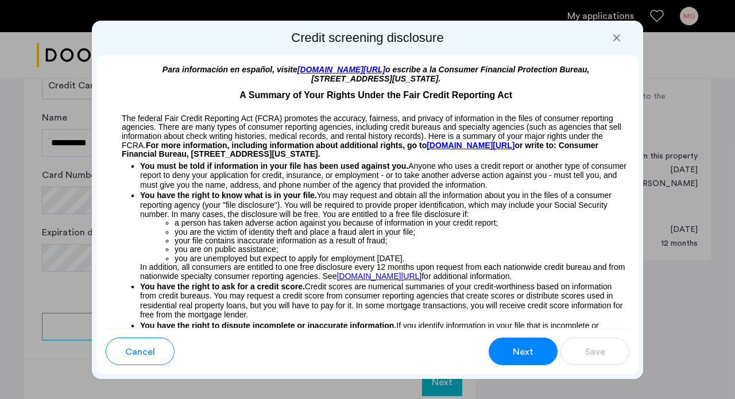
click at [523, 346] on span "Next" at bounding box center [523, 352] width 21 height 14
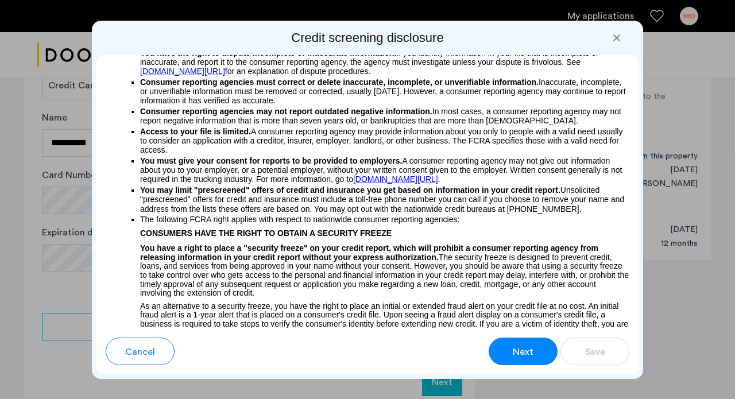
click at [523, 346] on span "Next" at bounding box center [523, 352] width 21 height 14
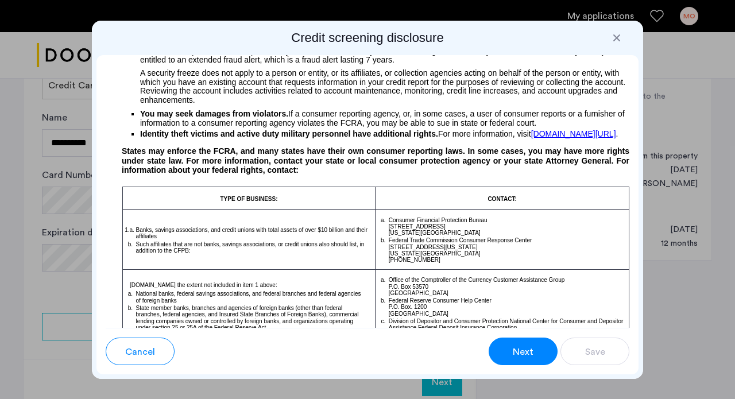
click at [523, 346] on span "Next" at bounding box center [523, 352] width 21 height 14
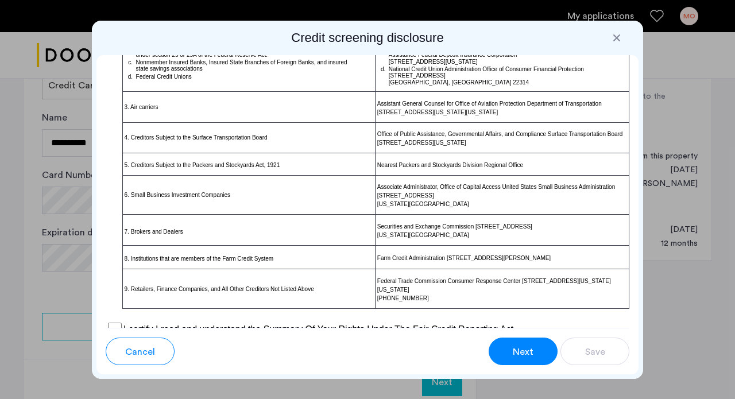
click at [523, 346] on span "Next" at bounding box center [523, 352] width 21 height 14
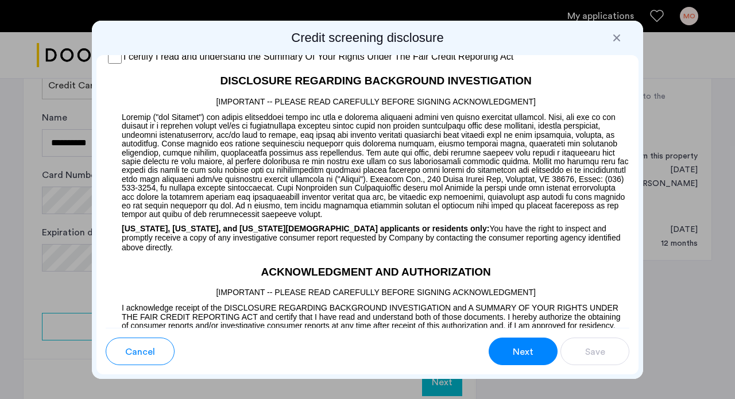
click at [523, 346] on span "Next" at bounding box center [523, 352] width 21 height 14
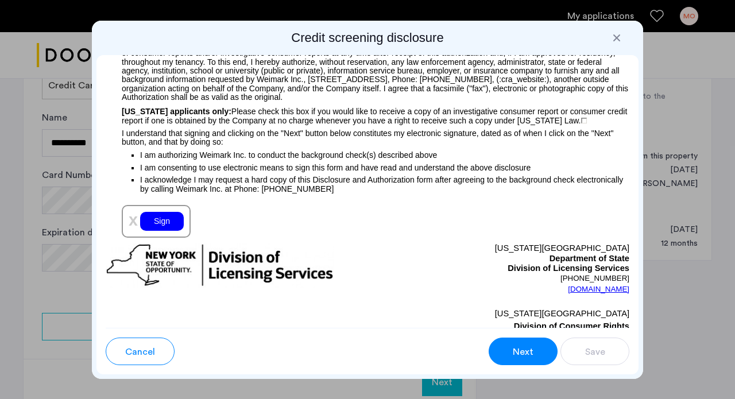
click at [161, 231] on div "Sign" at bounding box center [162, 221] width 44 height 19
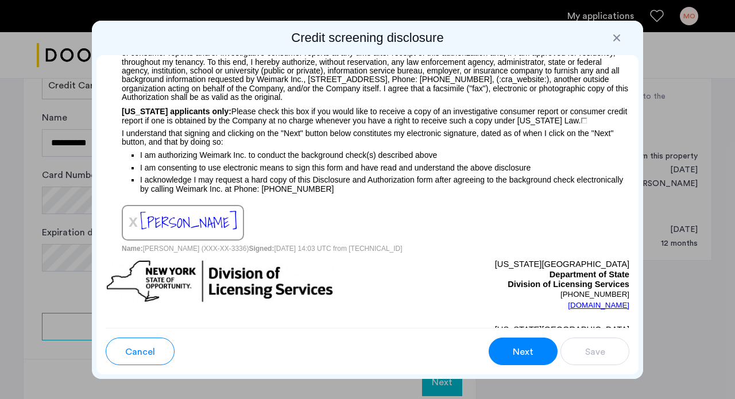
click at [519, 353] on span "Next" at bounding box center [523, 352] width 21 height 14
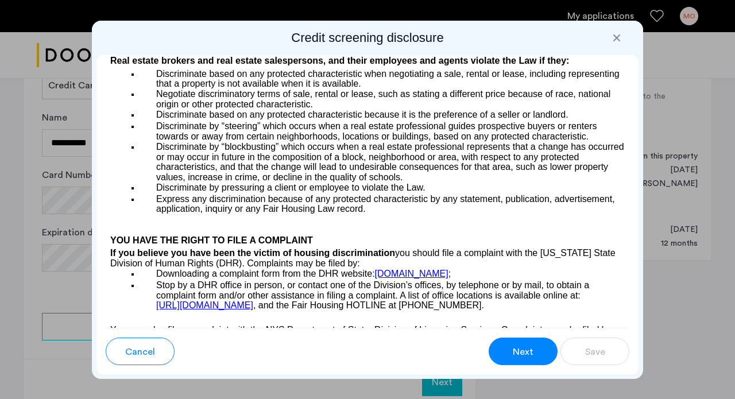
scroll to position [1775, 0]
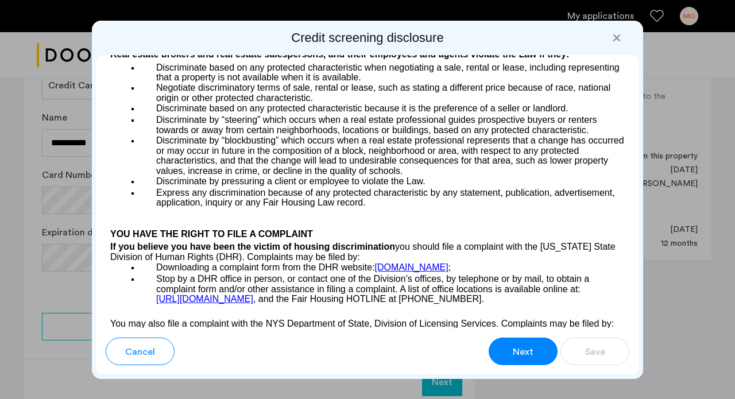
click at [513, 351] on span "Next" at bounding box center [523, 352] width 21 height 14
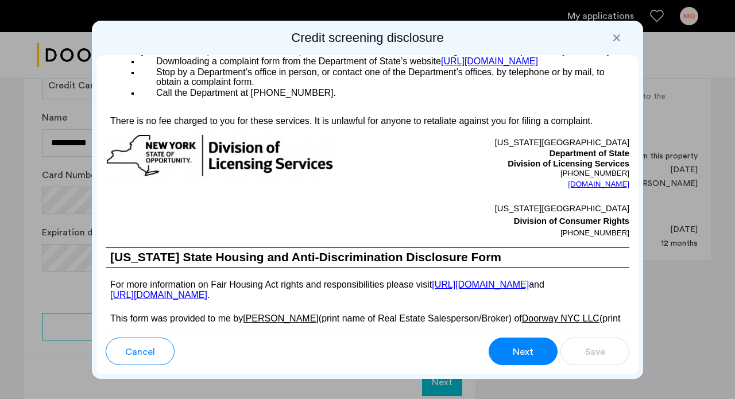
click at [519, 351] on span "Next" at bounding box center [523, 352] width 21 height 14
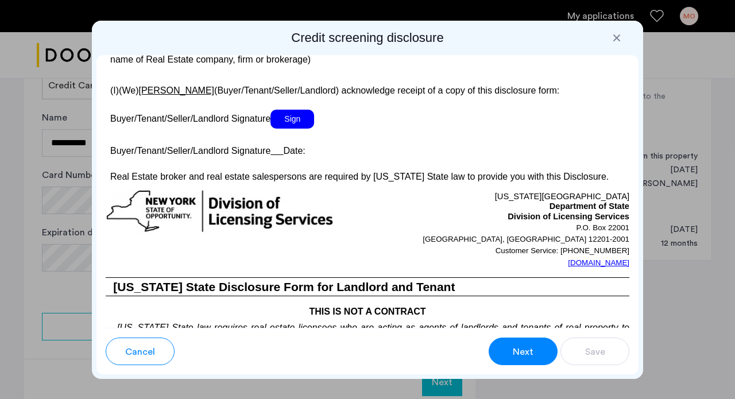
click at [303, 129] on span "Sign" at bounding box center [292, 119] width 44 height 19
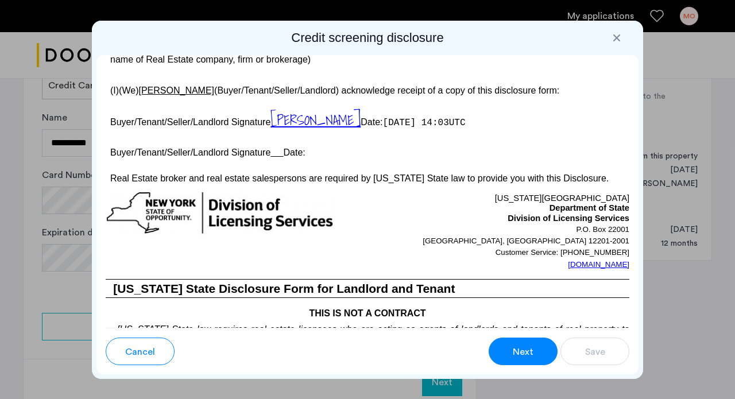
click at [521, 354] on span "Next" at bounding box center [523, 352] width 21 height 14
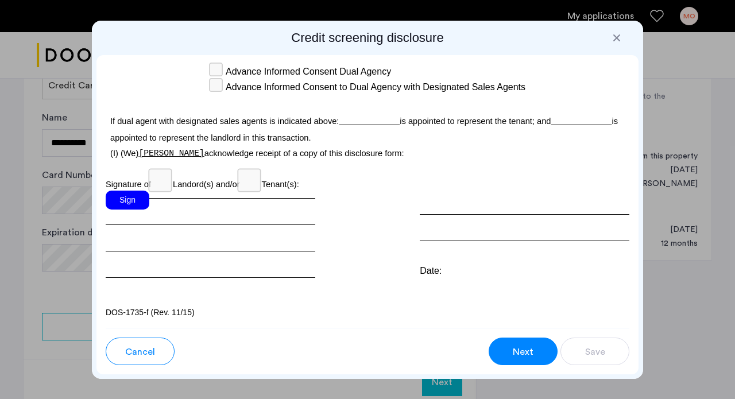
scroll to position [3698, 0]
click at [513, 351] on span "Next" at bounding box center [523, 352] width 21 height 14
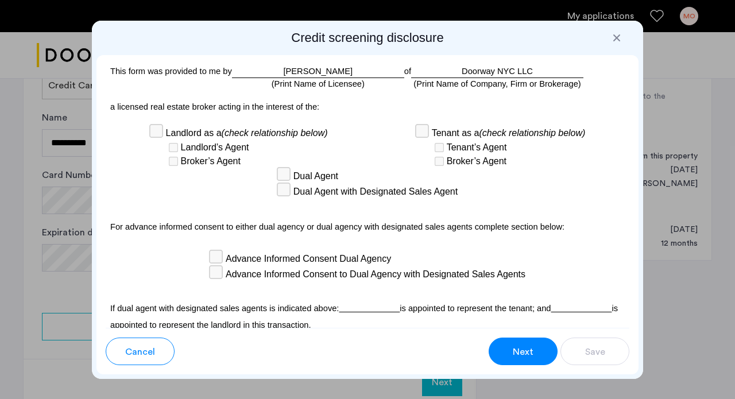
scroll to position [3460, 0]
click at [491, 91] on div "(Print Name of Company, Firm or Brokerage)" at bounding box center [496, 84] width 167 height 13
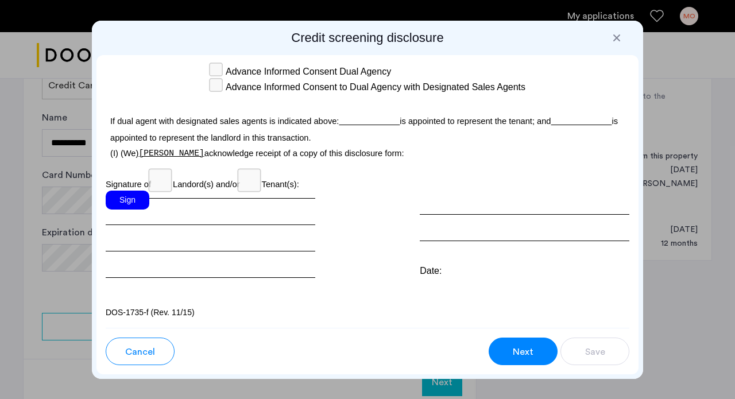
scroll to position [0, 0]
click at [129, 201] on div "Sign" at bounding box center [128, 200] width 44 height 19
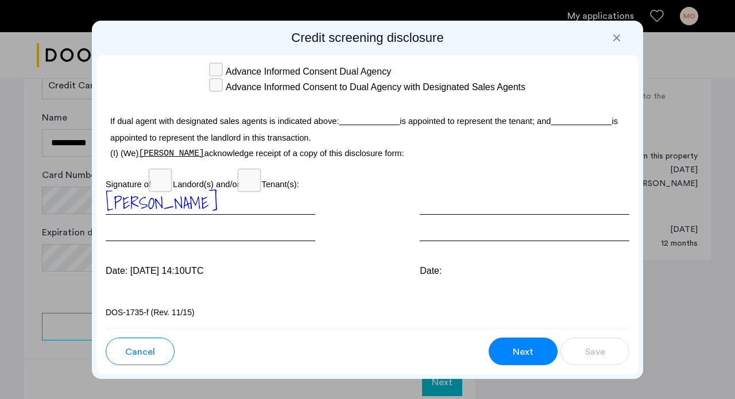
click at [526, 349] on span "Next" at bounding box center [523, 352] width 21 height 14
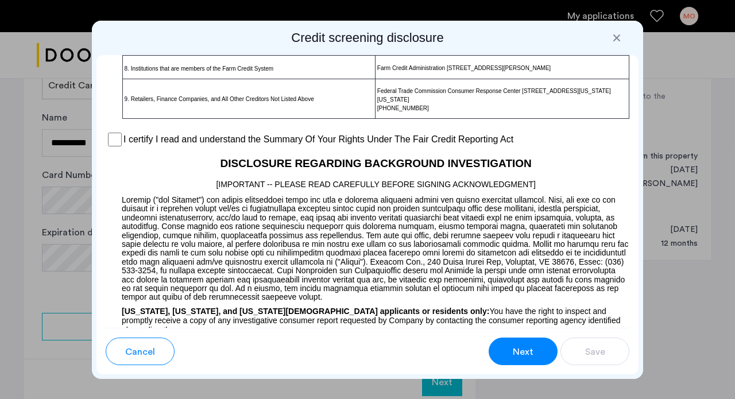
click at [537, 349] on button "Next" at bounding box center [523, 352] width 69 height 28
click at [520, 354] on span "Next" at bounding box center [523, 352] width 21 height 14
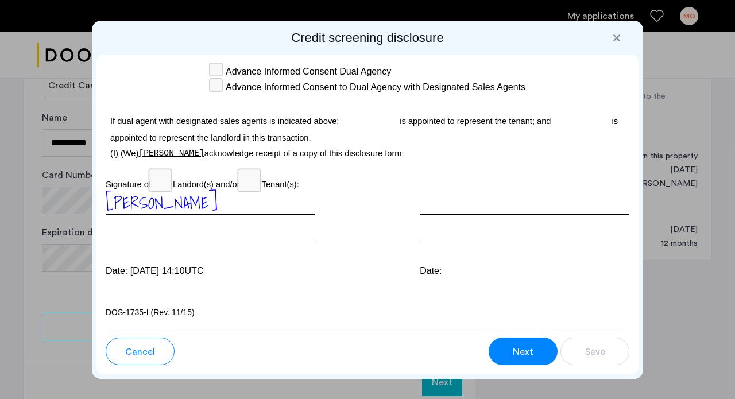
scroll to position [3698, 0]
click at [470, 272] on div "Date:" at bounding box center [525, 271] width 210 height 14
click at [523, 349] on span "Next" at bounding box center [523, 352] width 21 height 14
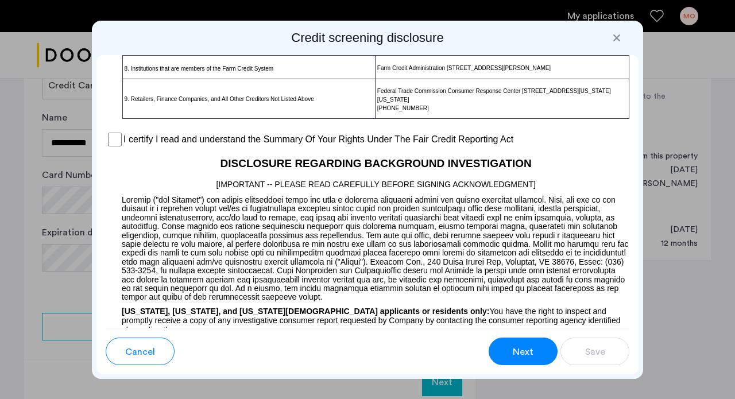
scroll to position [0, 0]
click at [520, 349] on span "Next" at bounding box center [523, 352] width 21 height 14
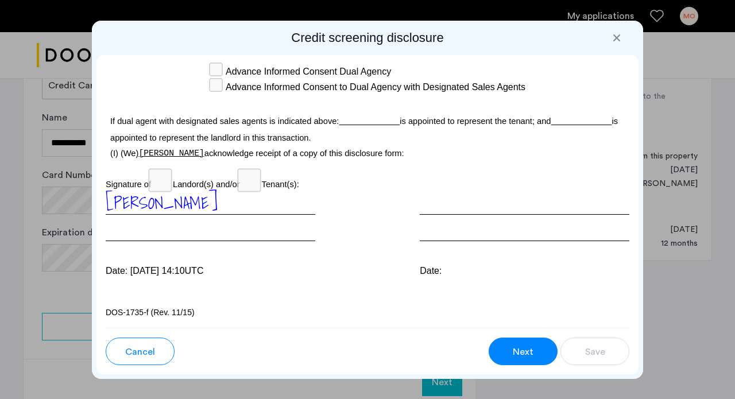
scroll to position [3698, 0]
drag, startPoint x: 488, startPoint y: 258, endPoint x: 488, endPoint y: 293, distance: 35.0
click at [488, 293] on div "Para información en español, visite www.consumerfinance.gov/learnmore o escribe…" at bounding box center [367, 191] width 542 height 273
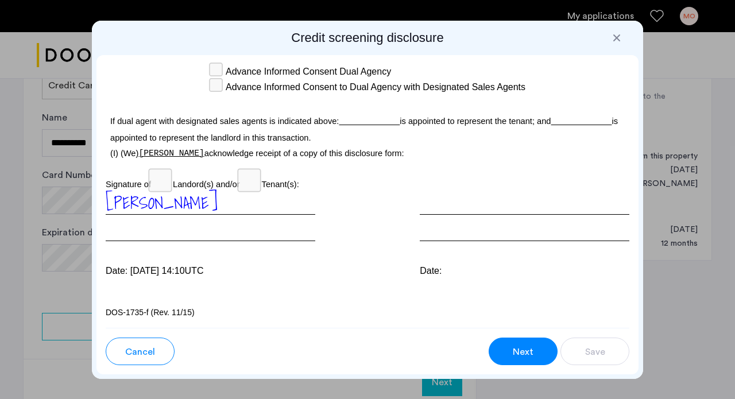
click at [616, 35] on div at bounding box center [616, 37] width 11 height 11
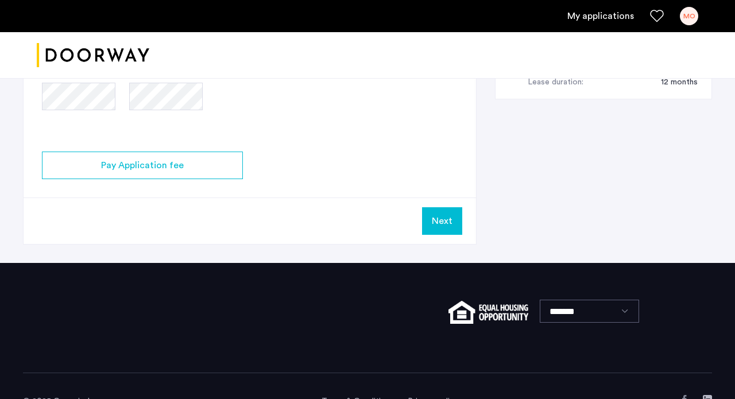
scroll to position [616, 0]
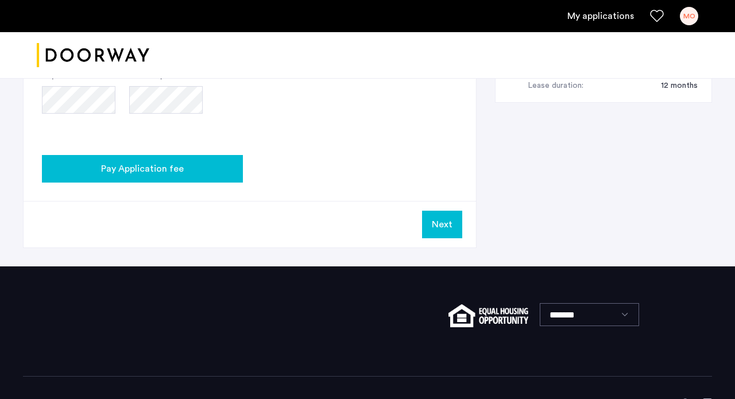
click at [172, 169] on span "Pay Application fee" at bounding box center [142, 169] width 83 height 14
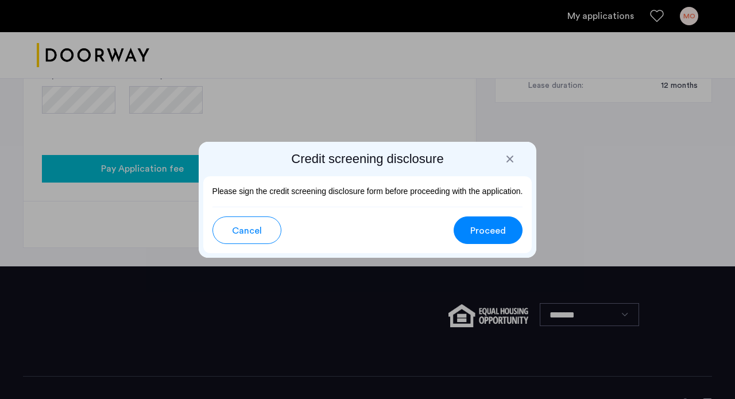
scroll to position [0, 0]
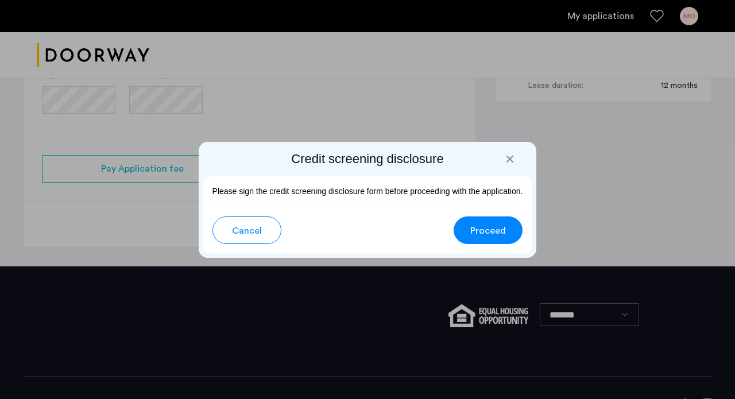
click at [340, 88] on div at bounding box center [367, 199] width 735 height 399
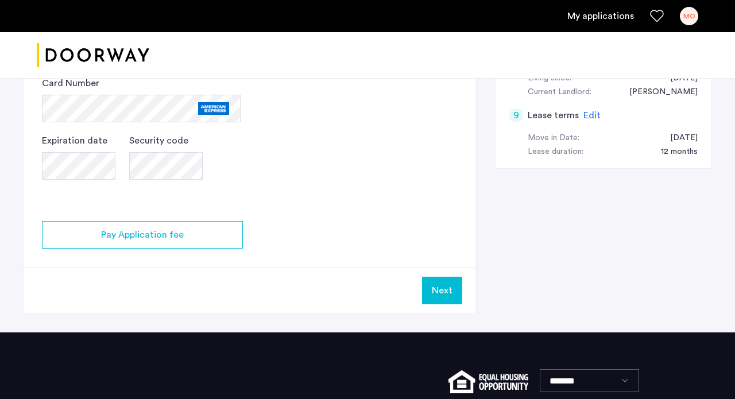
scroll to position [556, 0]
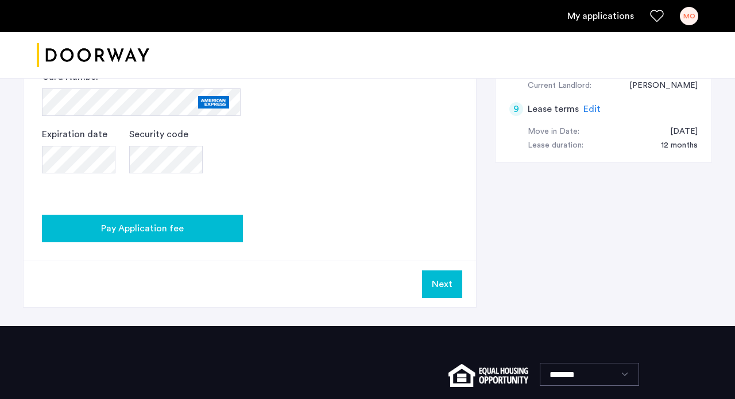
click at [146, 226] on span "Pay Application fee" at bounding box center [142, 229] width 83 height 14
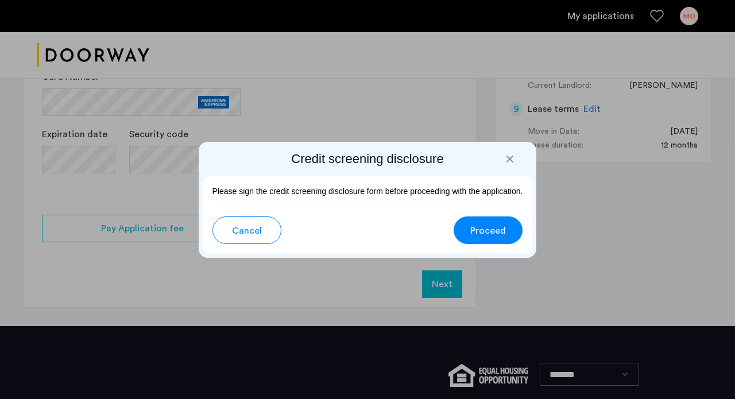
click at [315, 103] on div at bounding box center [367, 199] width 735 height 399
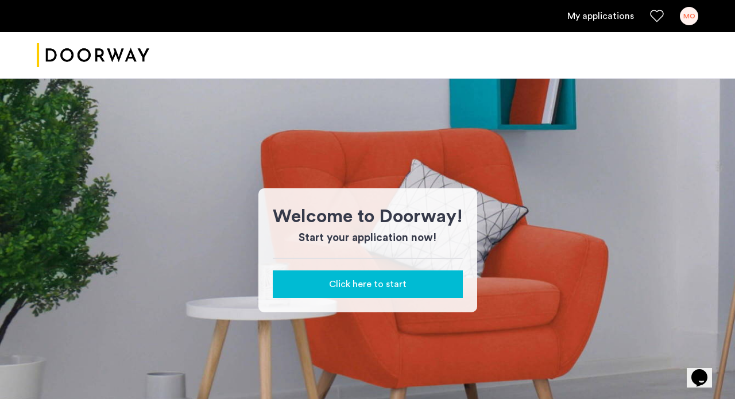
click at [345, 286] on span "Click here to start" at bounding box center [368, 284] width 78 height 14
